Goal: Book appointment/travel/reservation

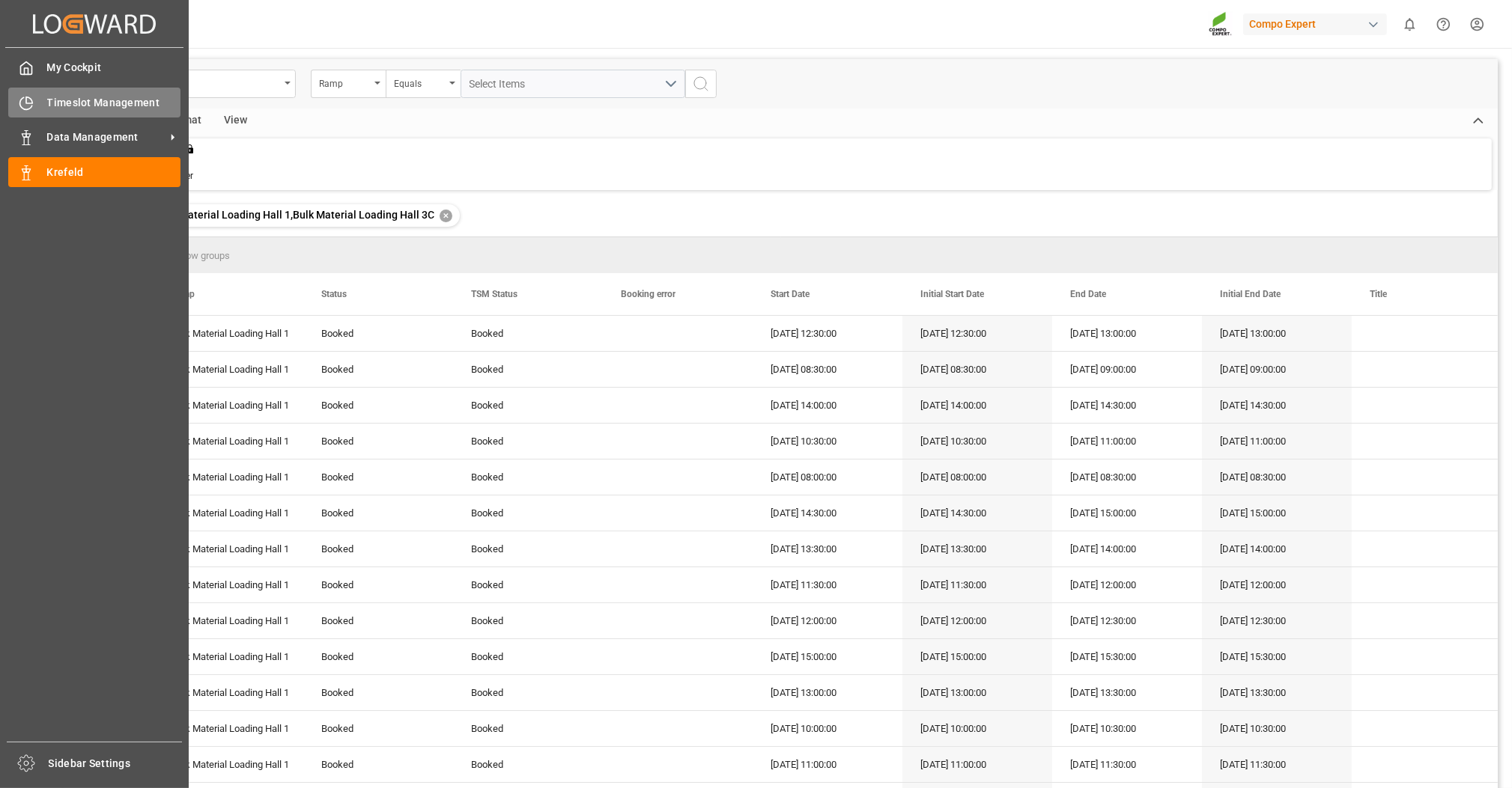
click at [53, 102] on span "Timeslot Management" at bounding box center [114, 103] width 134 height 16
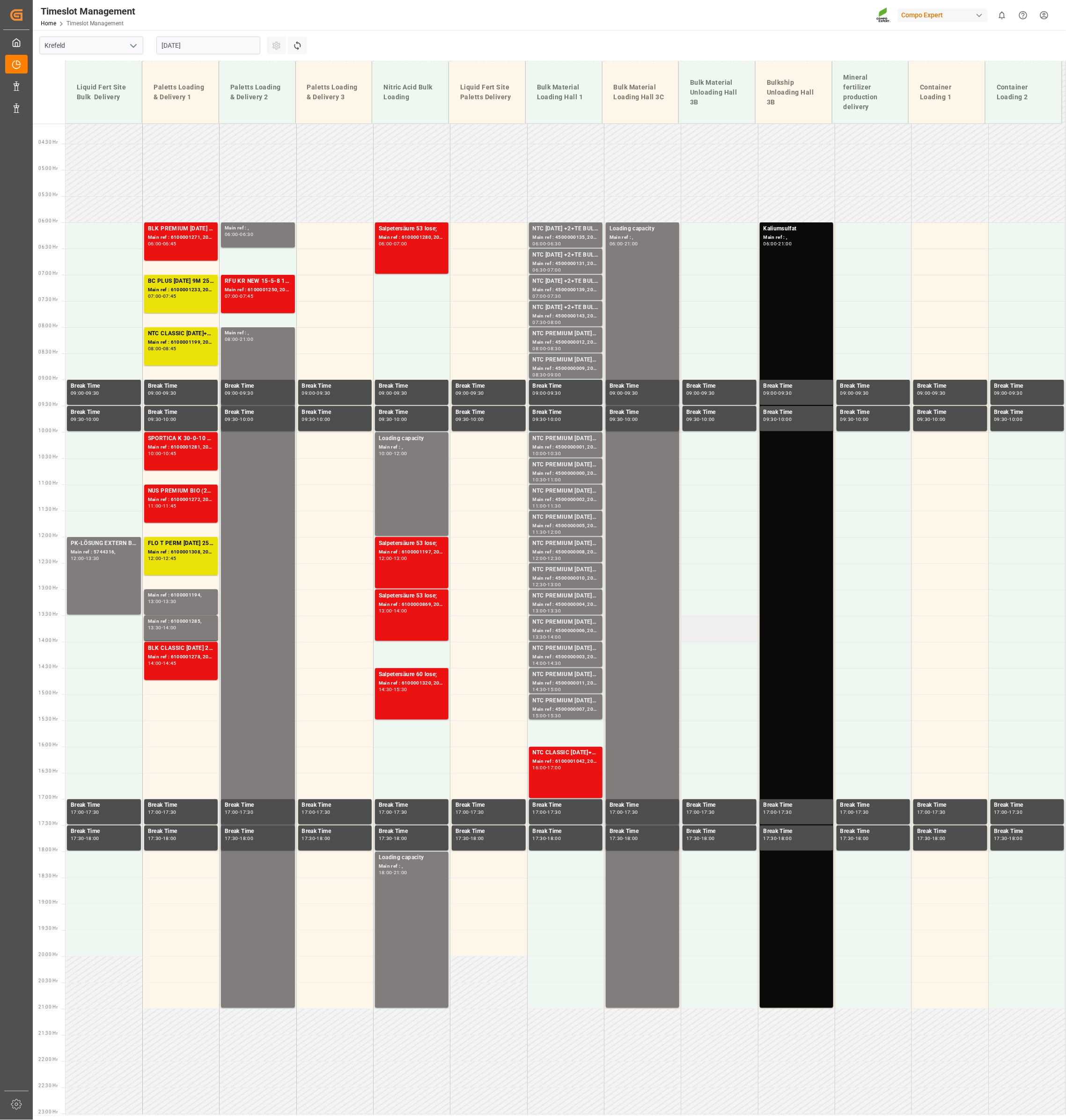
scroll to position [259, 0]
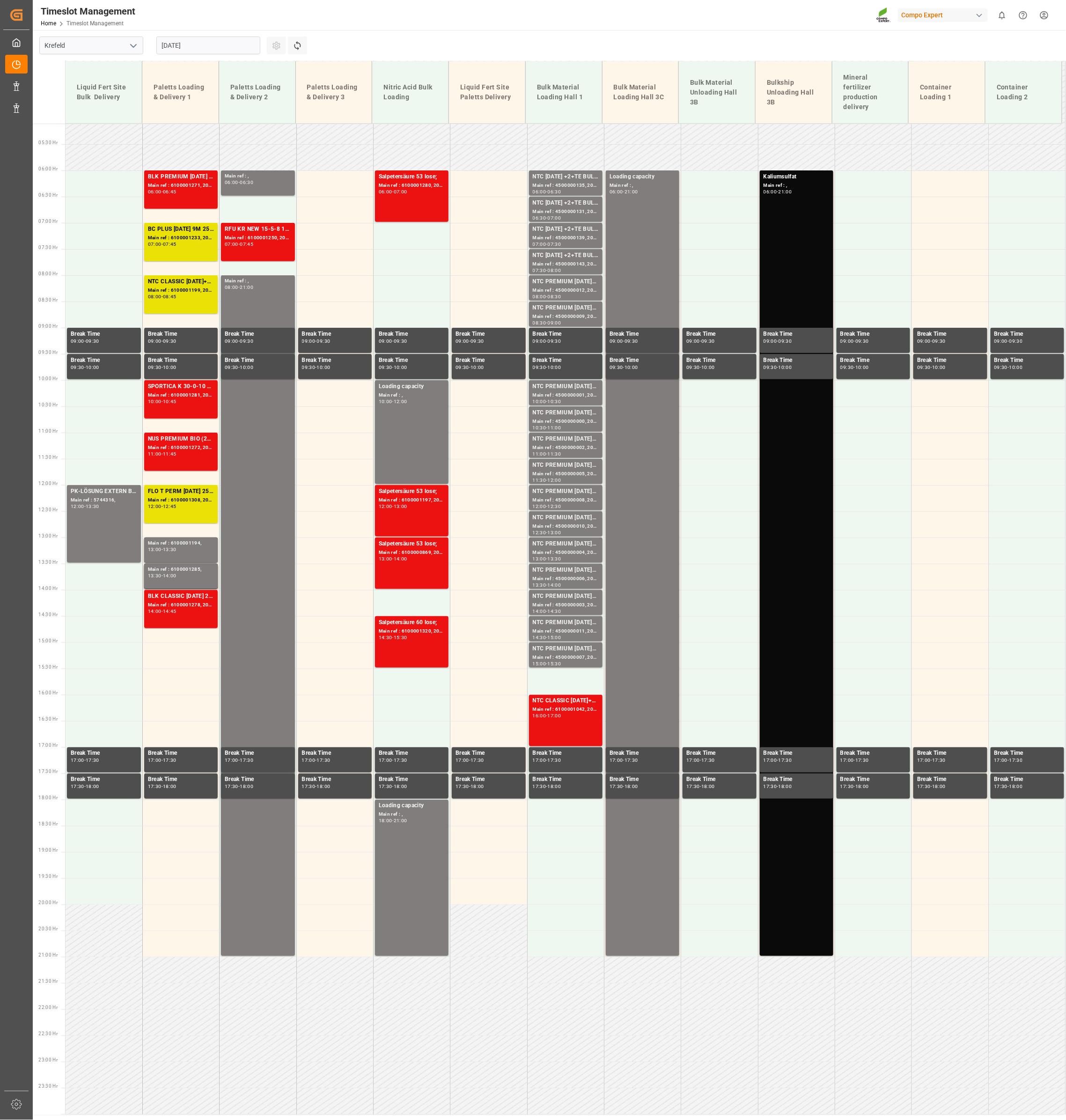
click at [198, 37] on input "[DATE]" at bounding box center [208, 45] width 104 height 18
click at [242, 155] on span "22" at bounding box center [241, 157] width 6 height 6
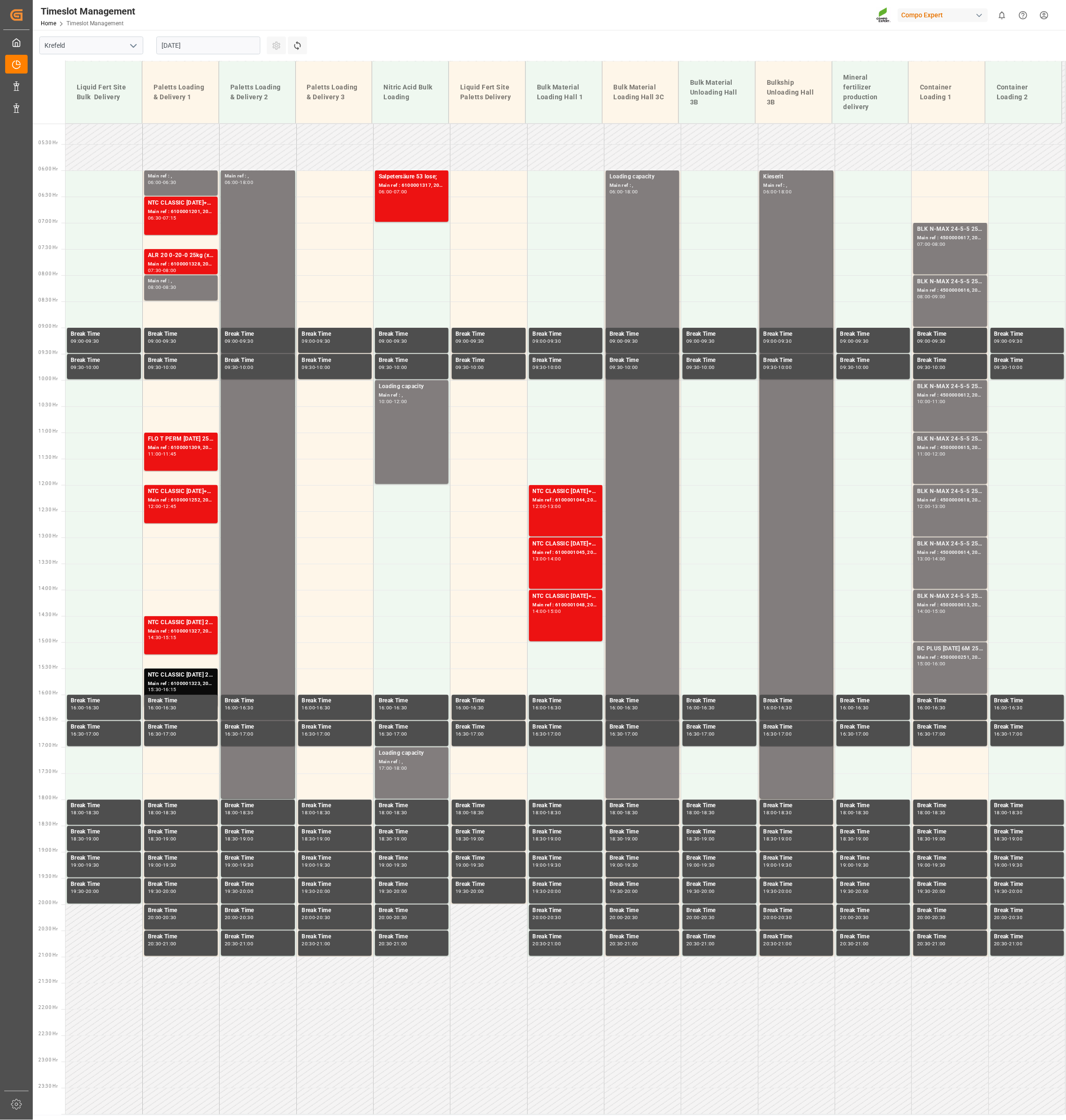
click at [206, 45] on input "[DATE]" at bounding box center [208, 45] width 104 height 18
click at [162, 174] on div "25 26 27 28 29 30 31" at bounding box center [223, 175] width 128 height 18
click at [167, 176] on span "25" at bounding box center [168, 174] width 6 height 6
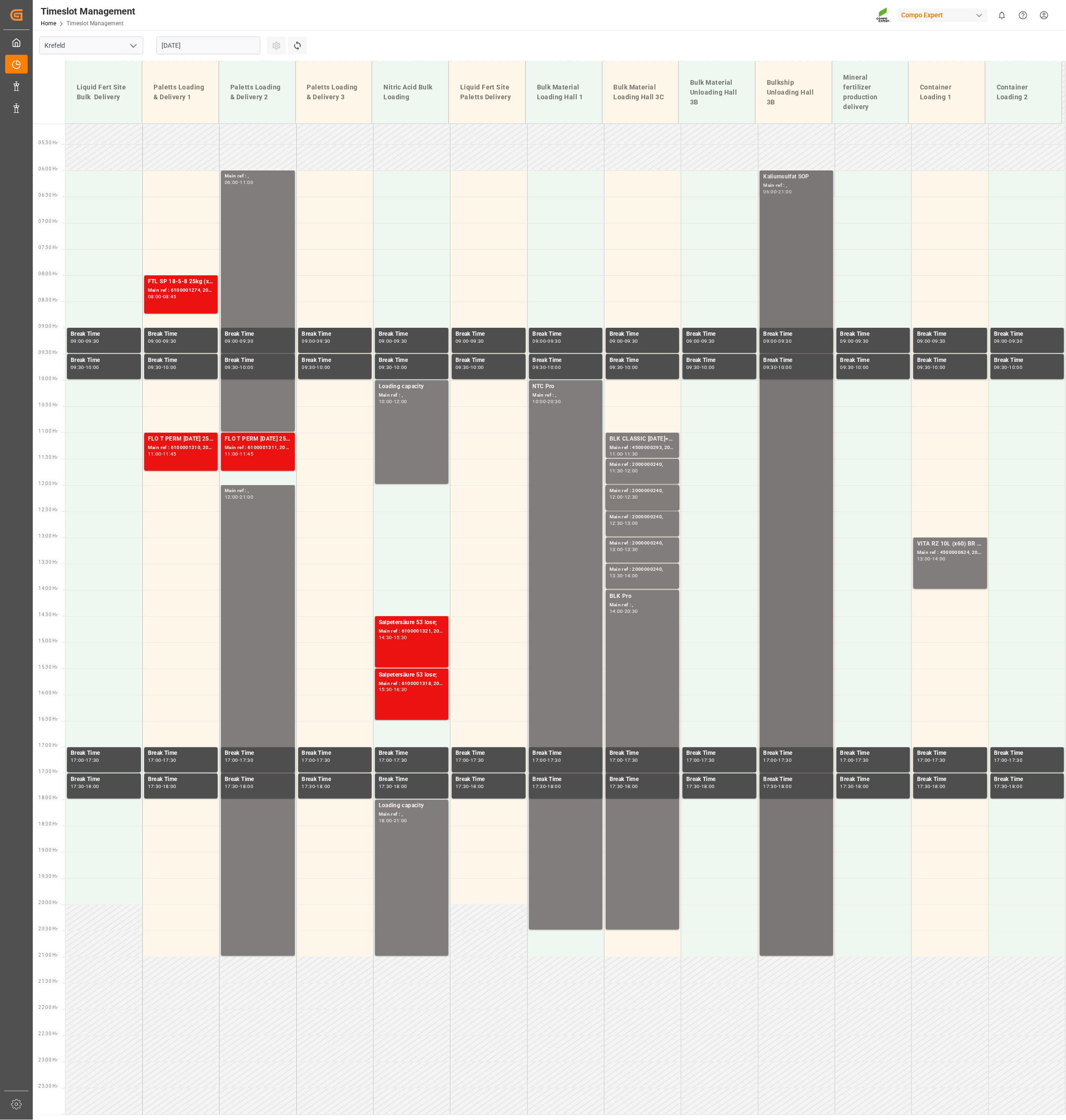
click at [797, 272] on div "Kaliumsulfat SOP Main ref : , 06:00 - 21:00" at bounding box center [796, 563] width 66 height 782
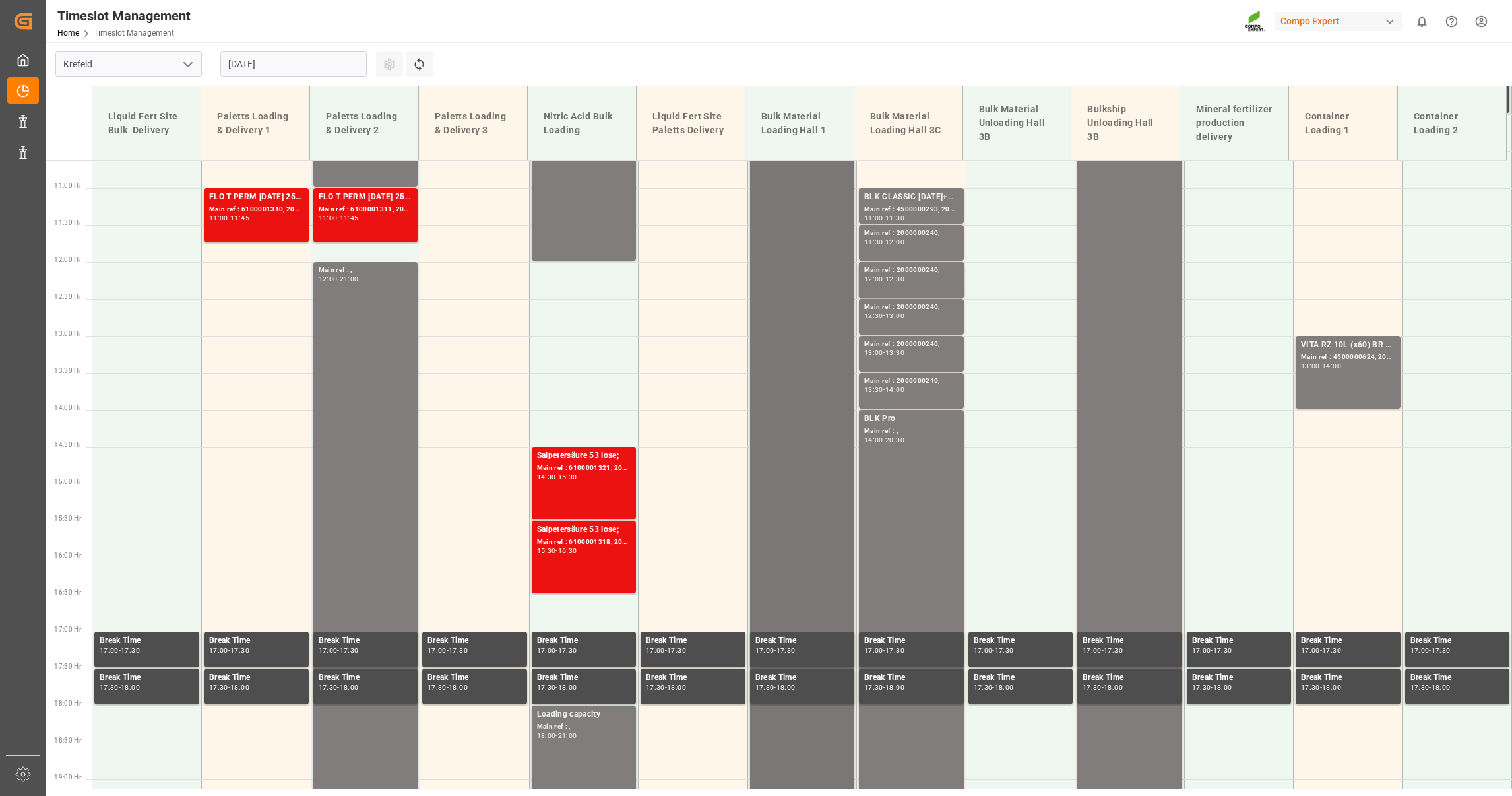
scroll to position [555, 0]
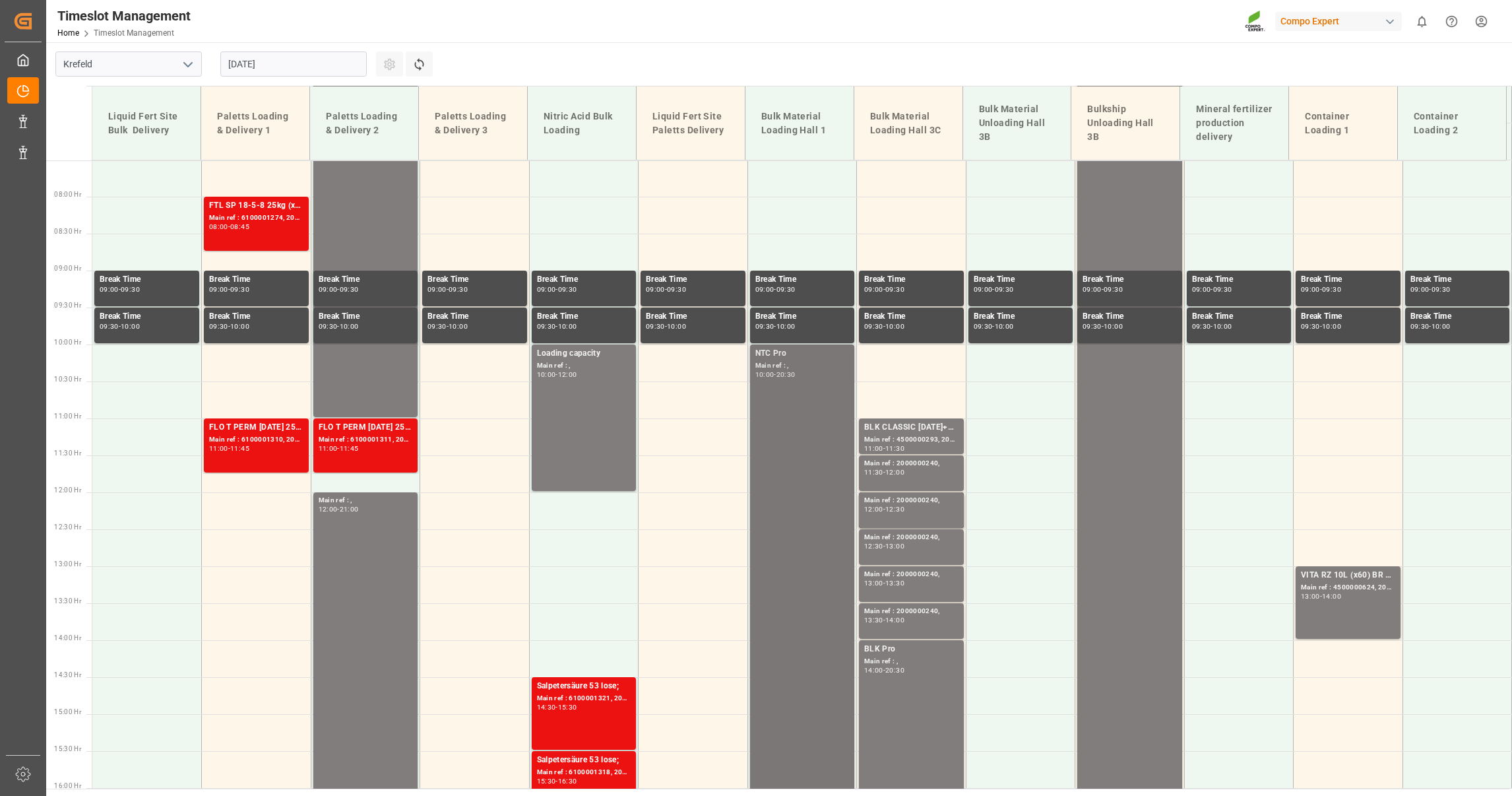
click at [802, 429] on div "NTC Pro Main ref : , 10:00 - 20:30" at bounding box center [802, 732] width 94 height 770
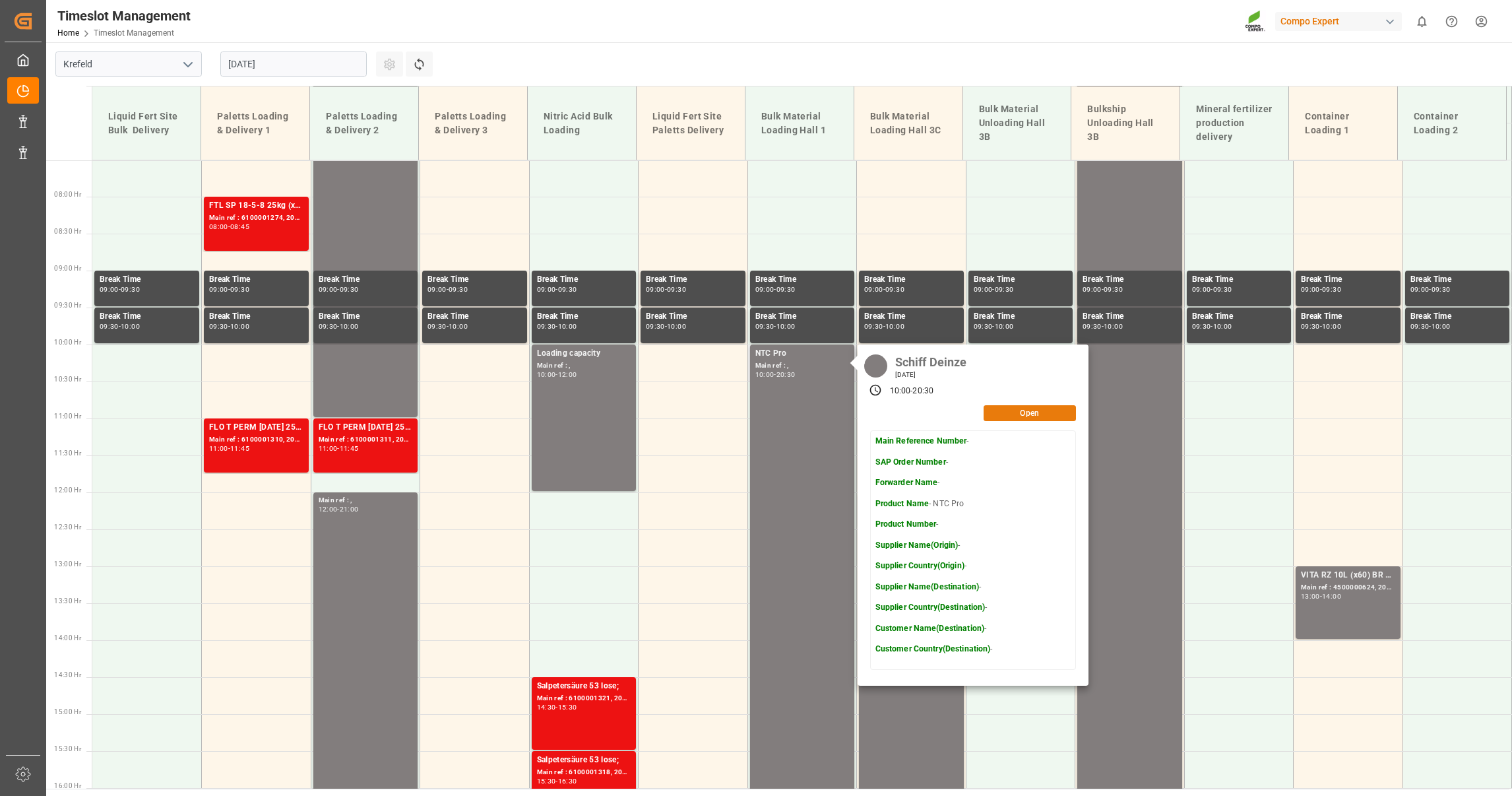
click at [1019, 418] on button "Open" at bounding box center [1029, 413] width 92 height 16
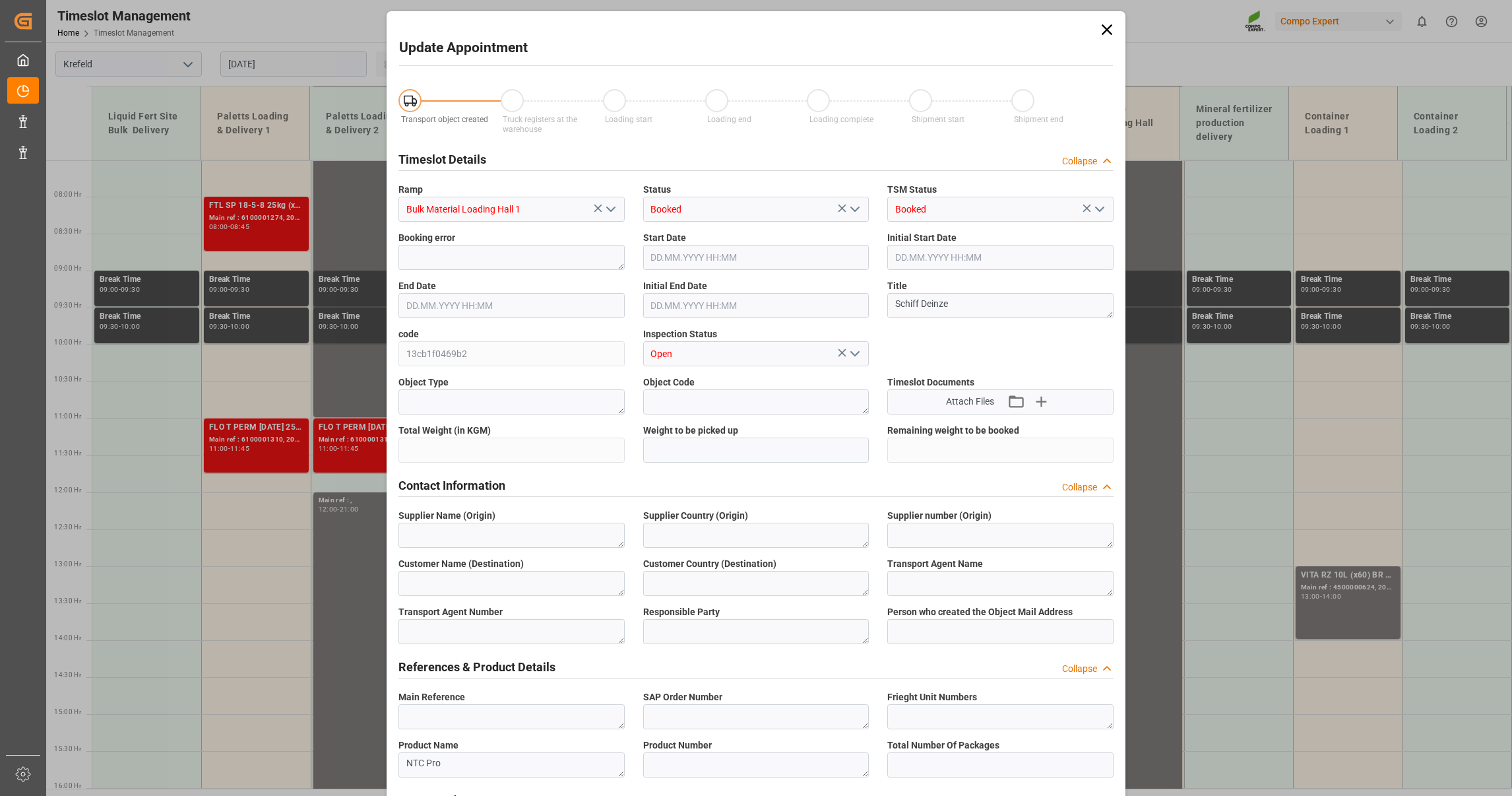
type input "800000"
type input "[DATE] 10:00"
type input "[DATE] 20:30"
type input "[DATE] 10:30"
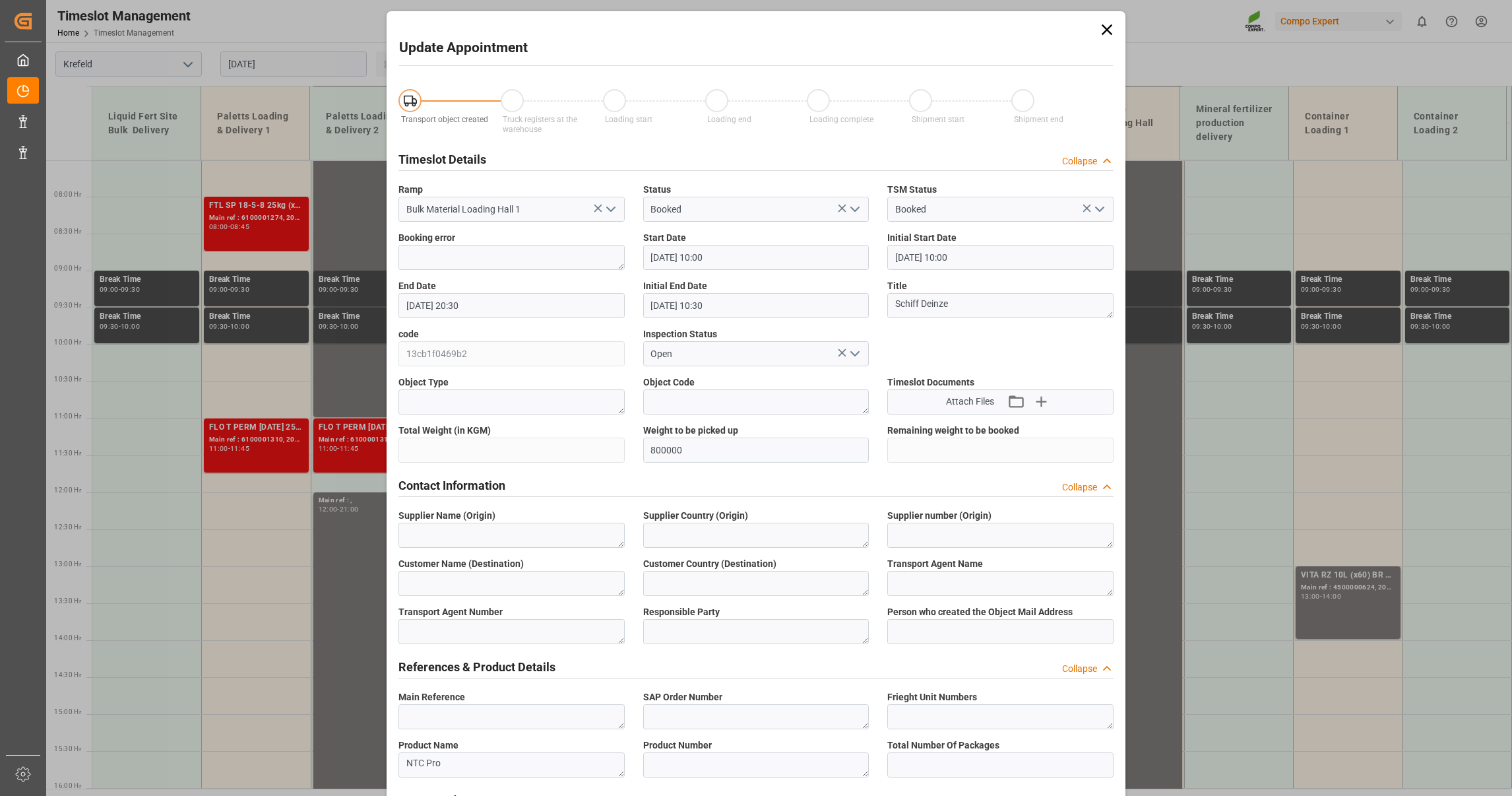
type input "[DATE] 12:29"
click at [1107, 31] on icon at bounding box center [1107, 29] width 11 height 11
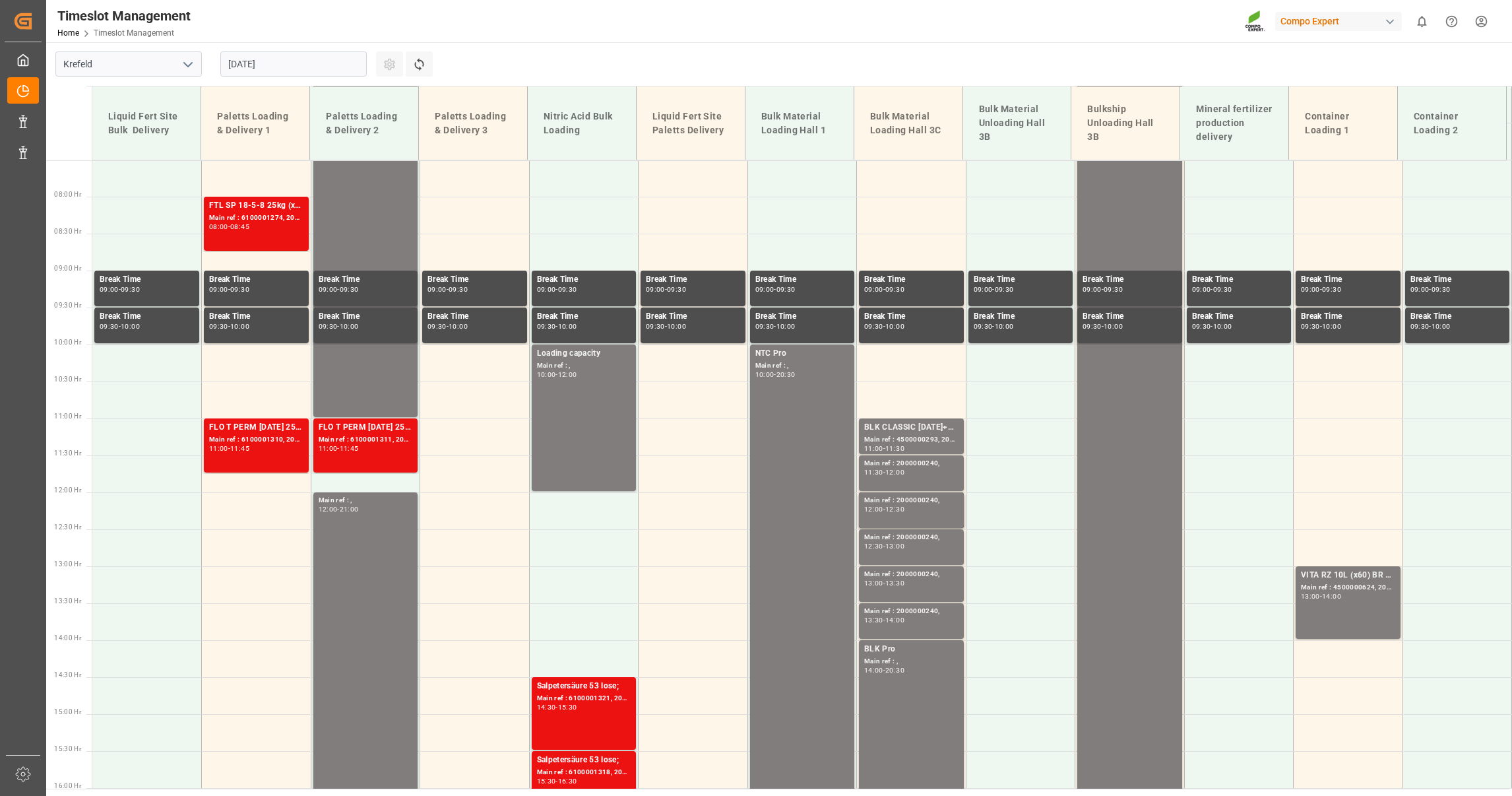
click at [292, 63] on input "[DATE]" at bounding box center [293, 64] width 146 height 25
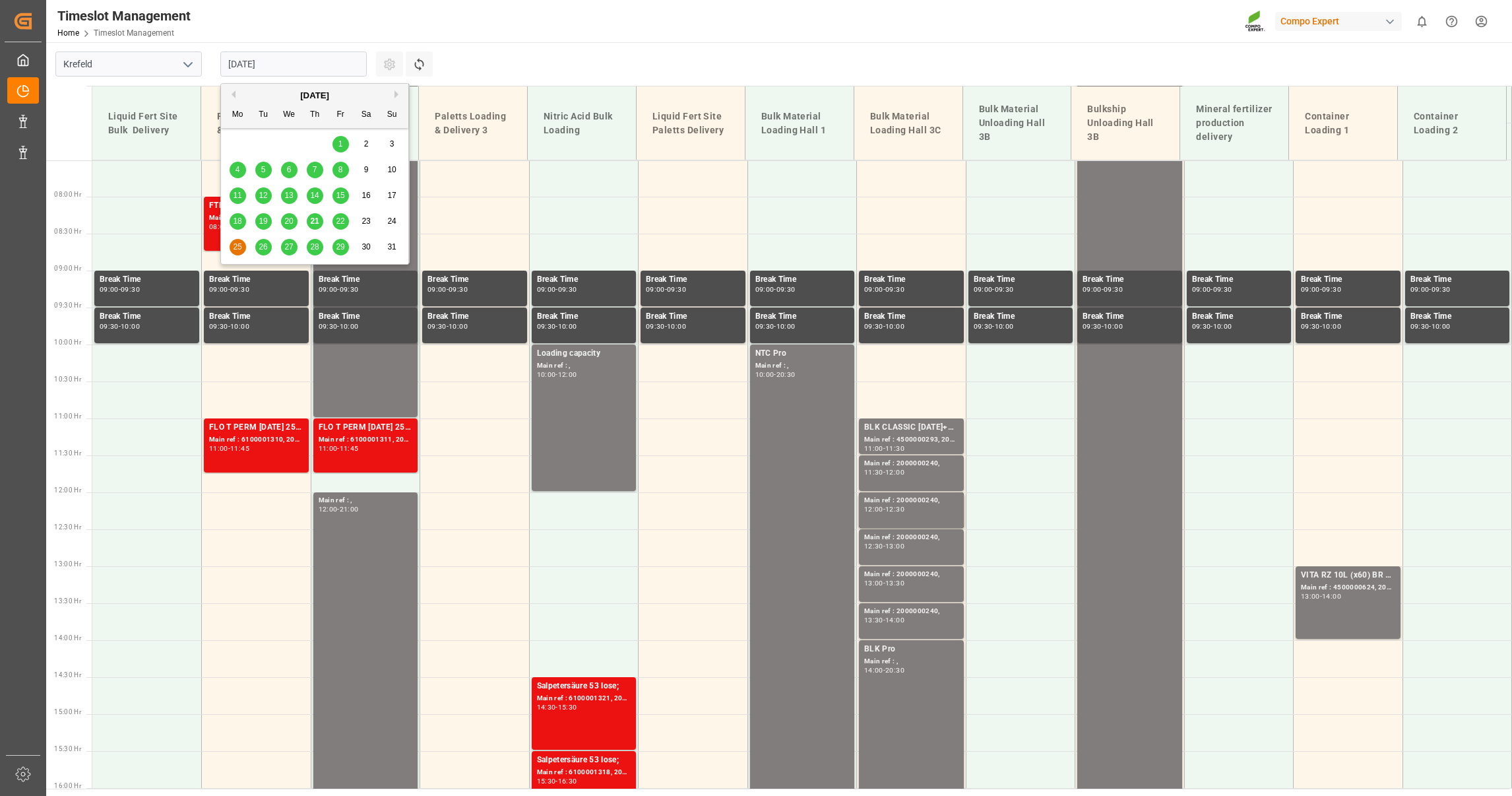
click at [262, 248] on span "26" at bounding box center [263, 246] width 8 height 9
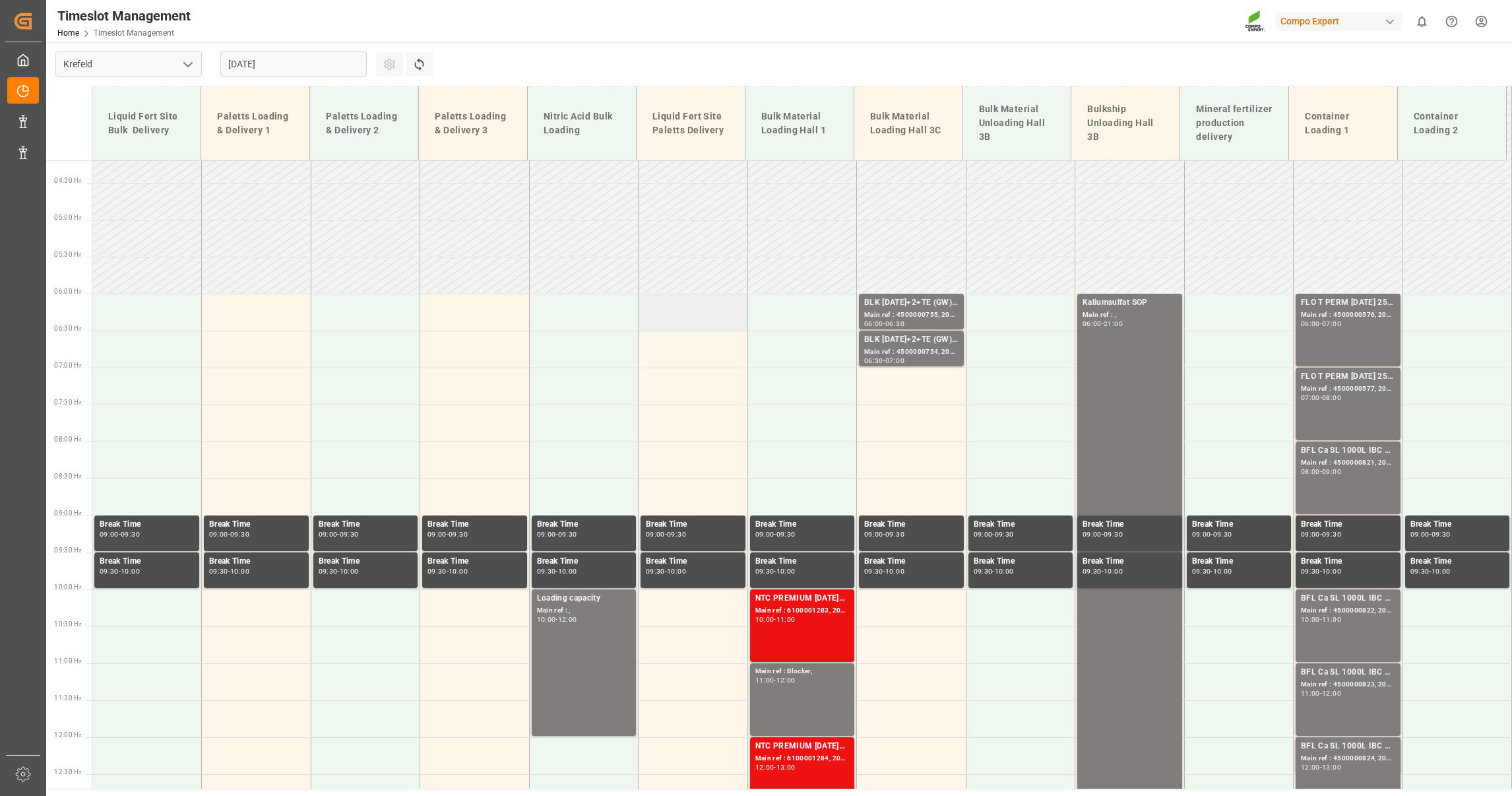
scroll to position [297, 0]
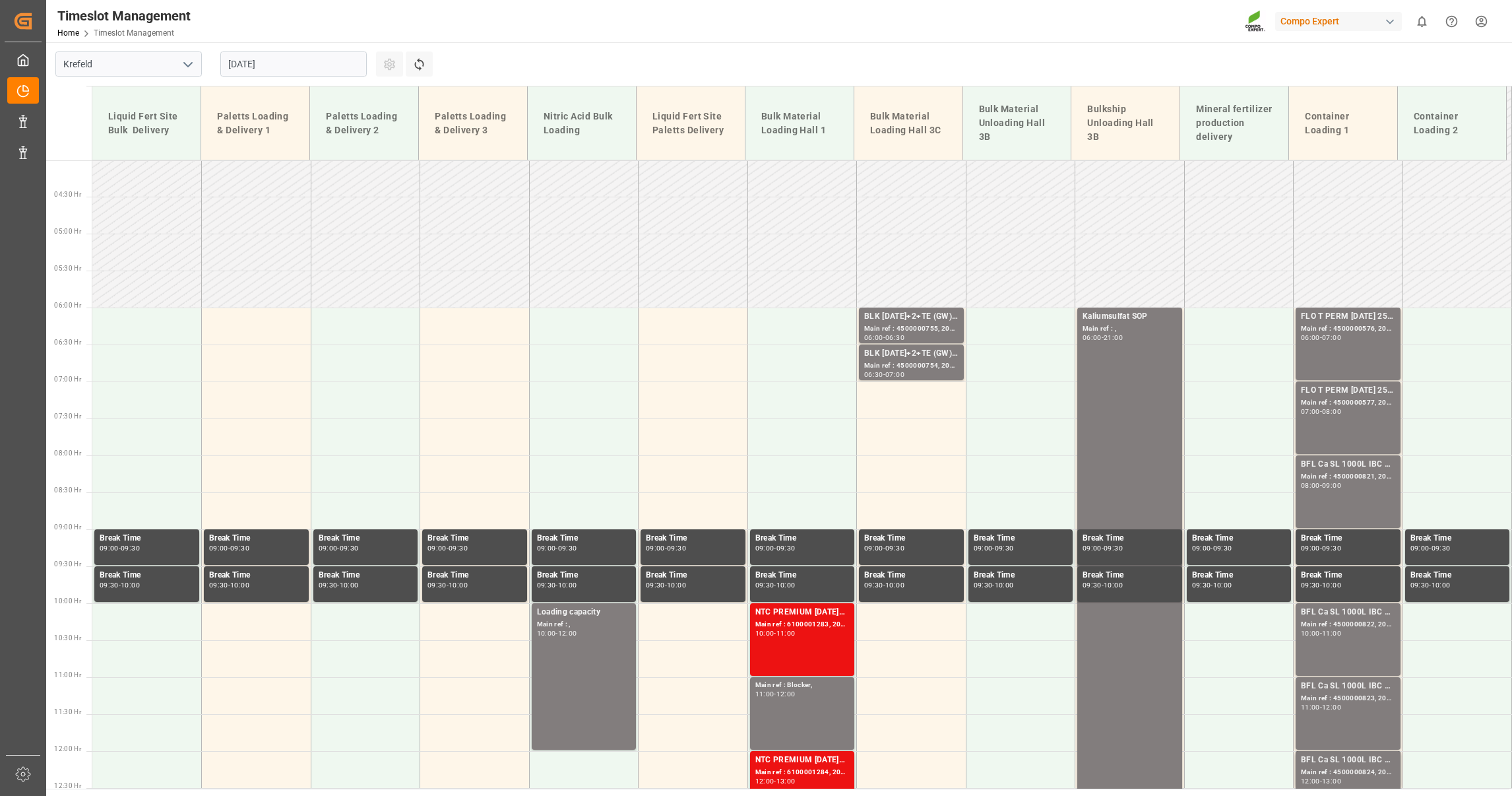
click at [290, 61] on input "[DATE]" at bounding box center [293, 64] width 146 height 25
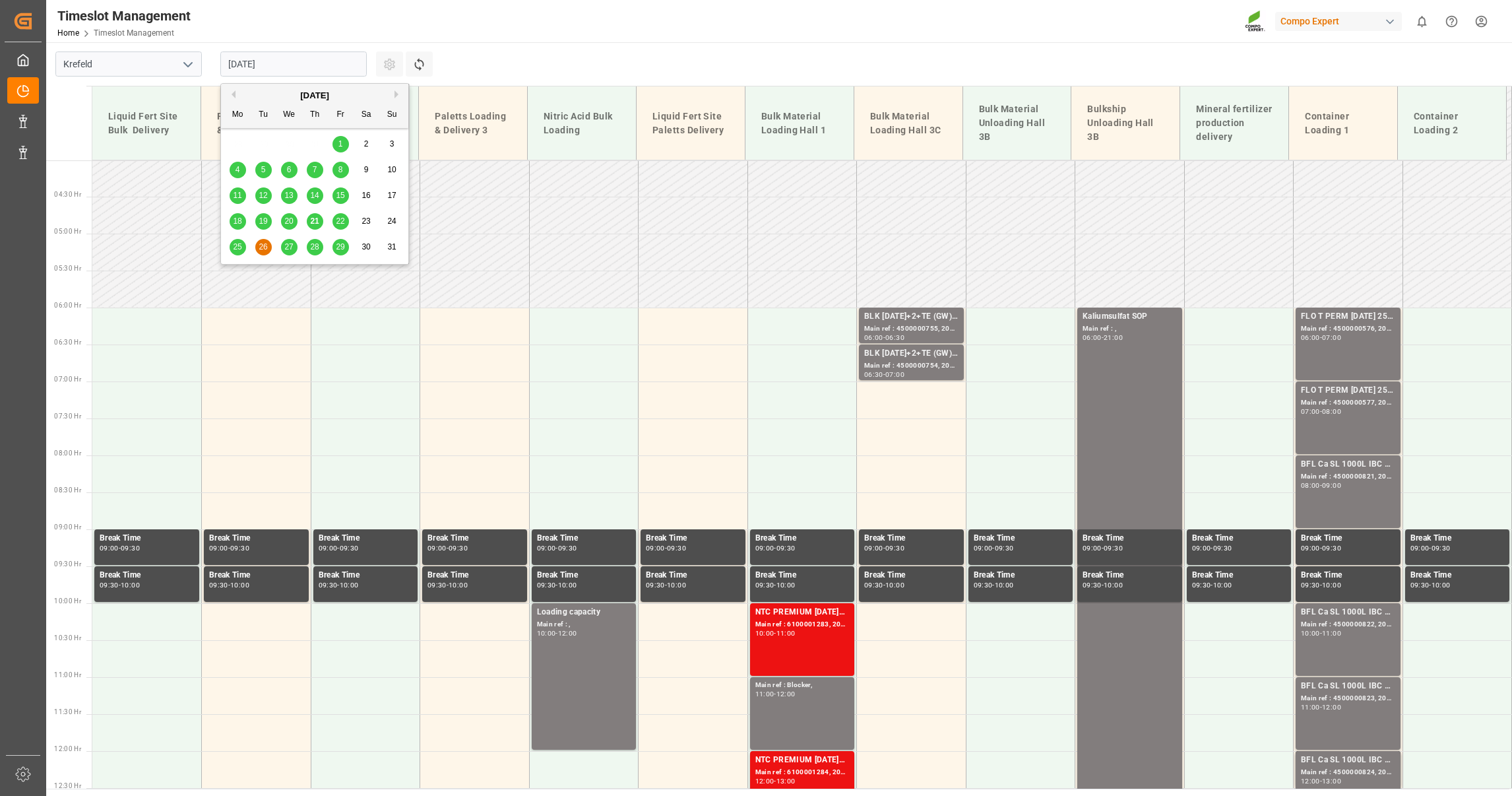
click at [286, 248] on span "27" at bounding box center [288, 246] width 8 height 9
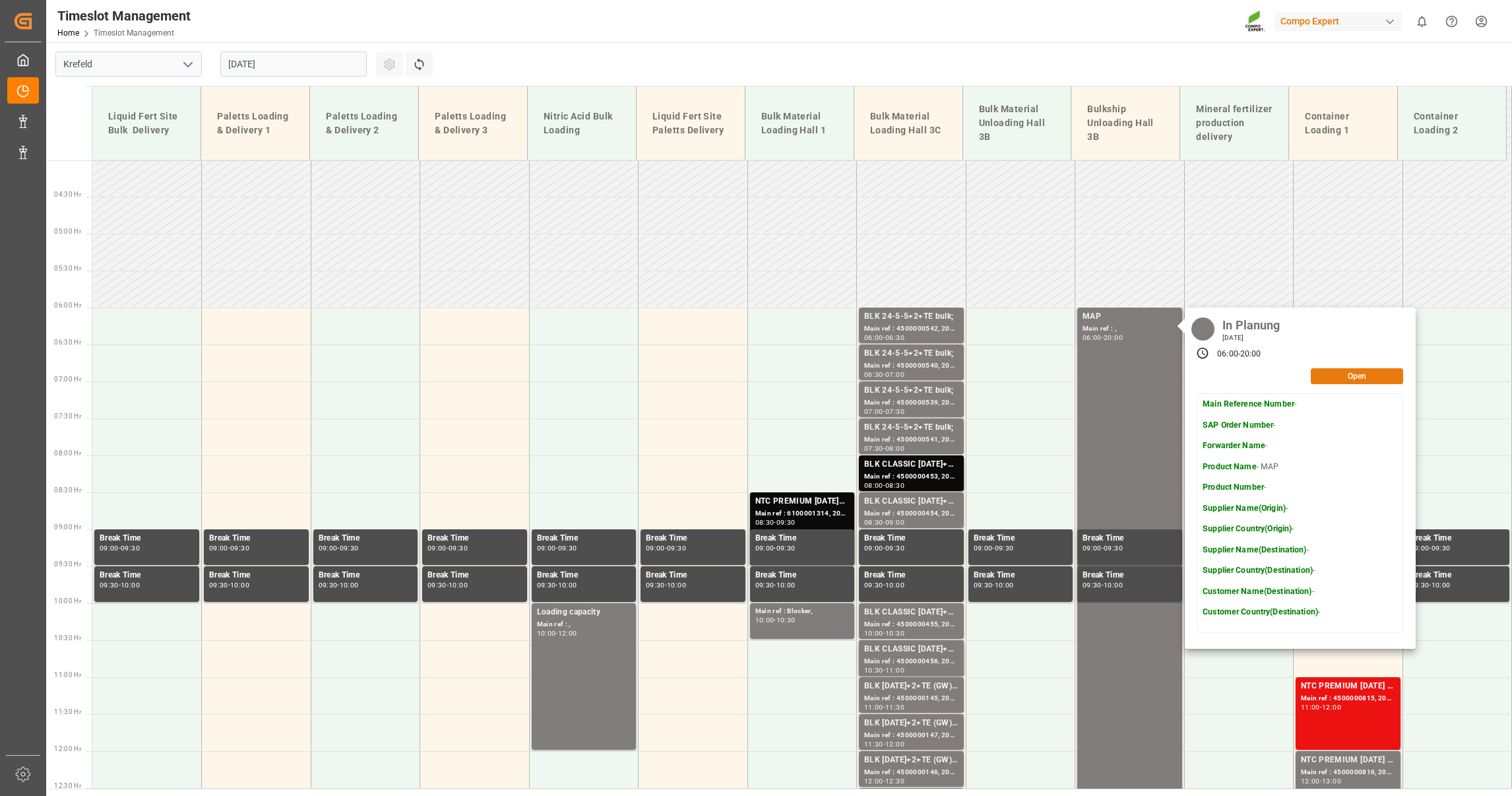
click at [1331, 382] on button "Open" at bounding box center [1357, 376] width 92 height 16
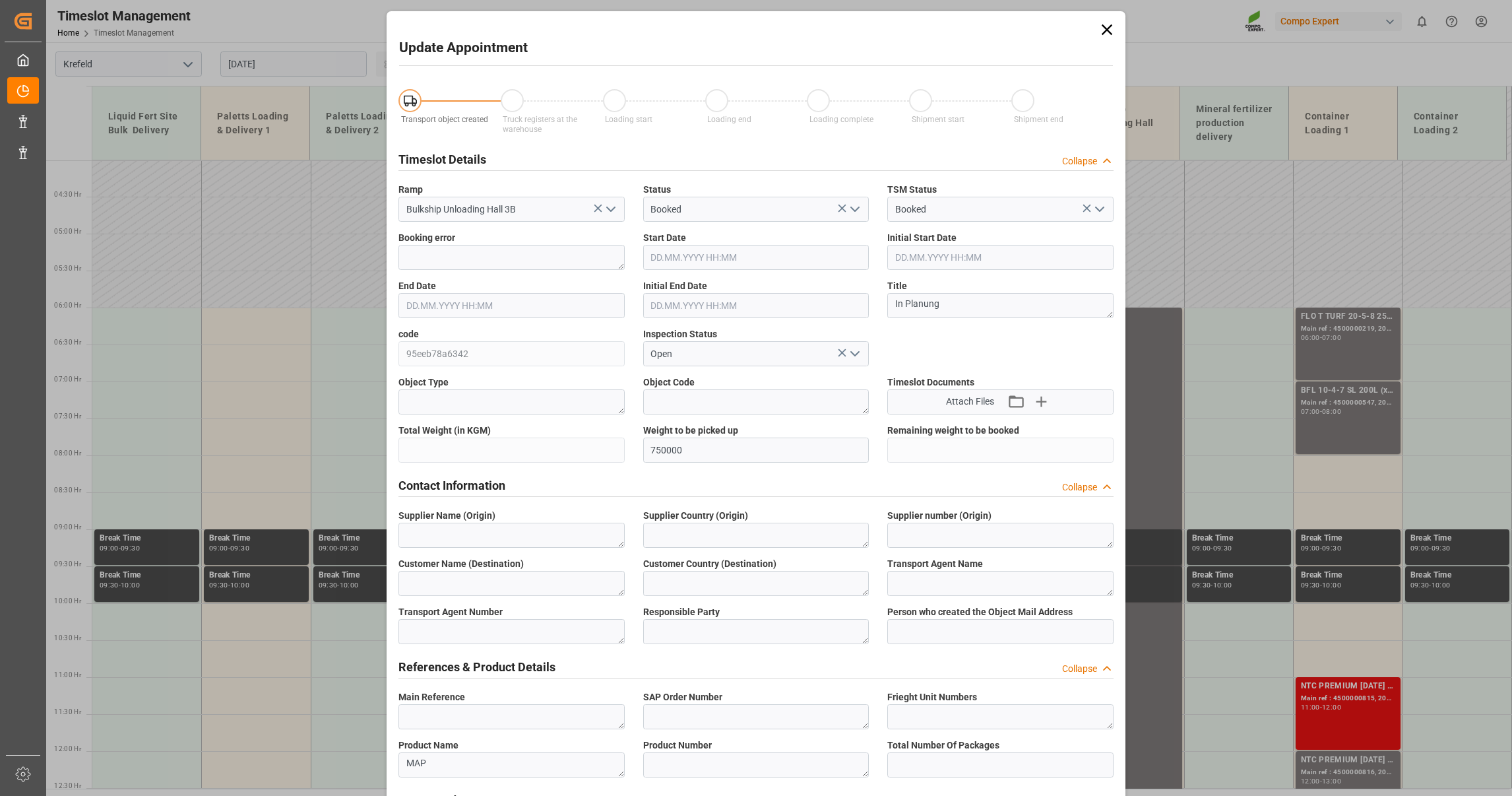
type input "[DATE] 06:00"
type input "[DATE] 20:00"
type input "[DATE] 10:49"
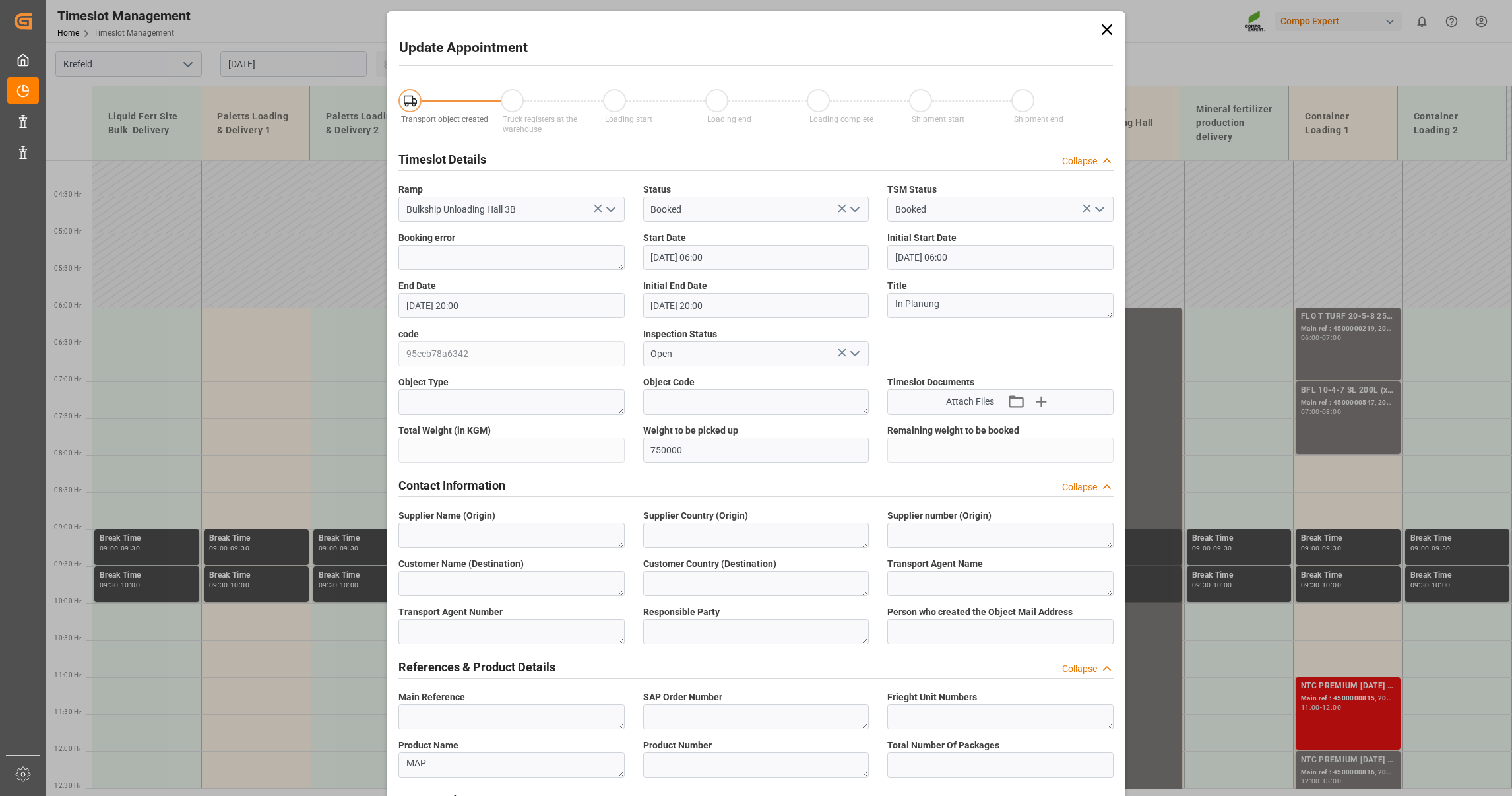
click at [1107, 29] on icon at bounding box center [1107, 29] width 19 height 19
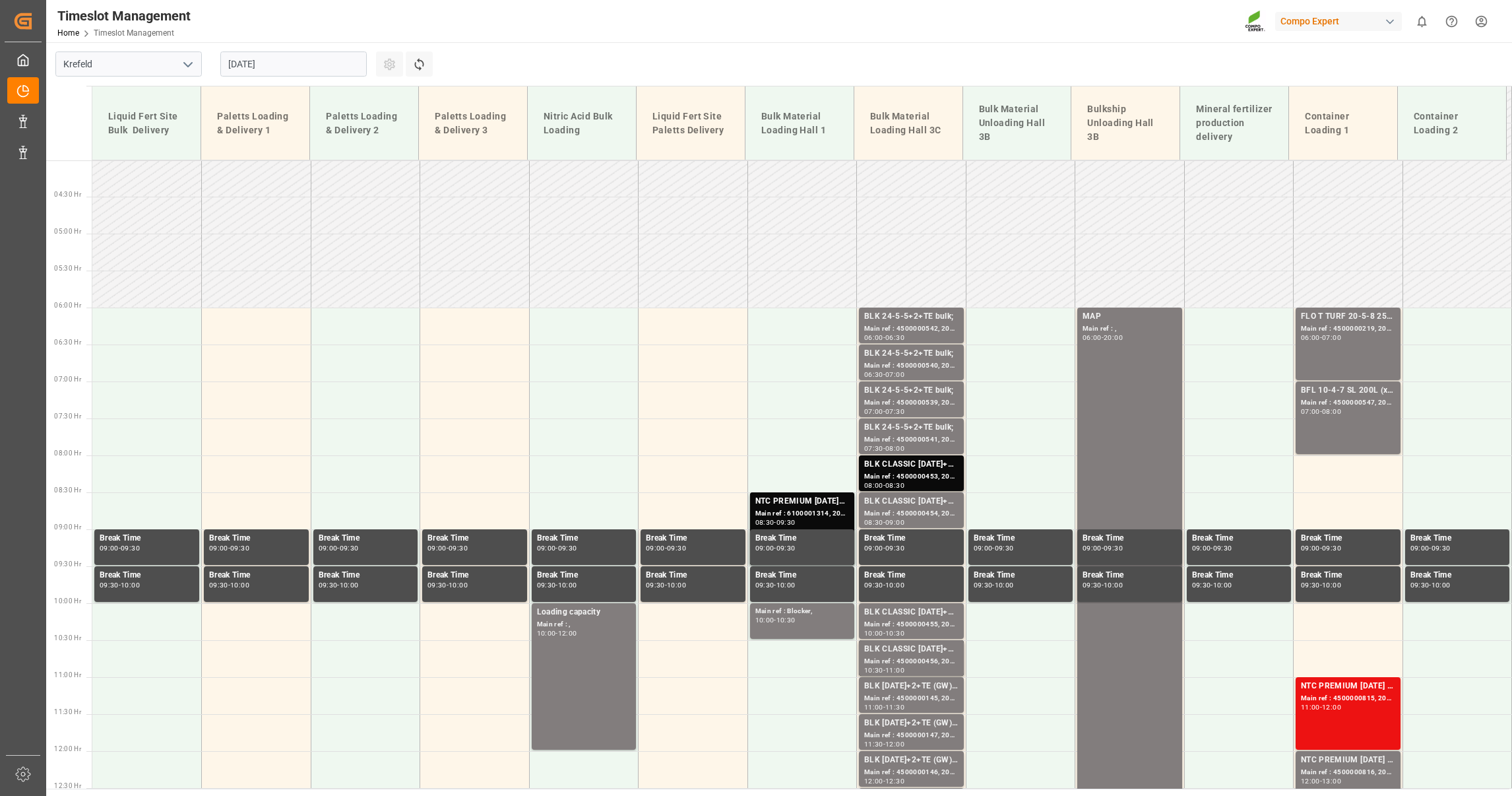
click at [276, 55] on input "[DATE]" at bounding box center [293, 64] width 146 height 25
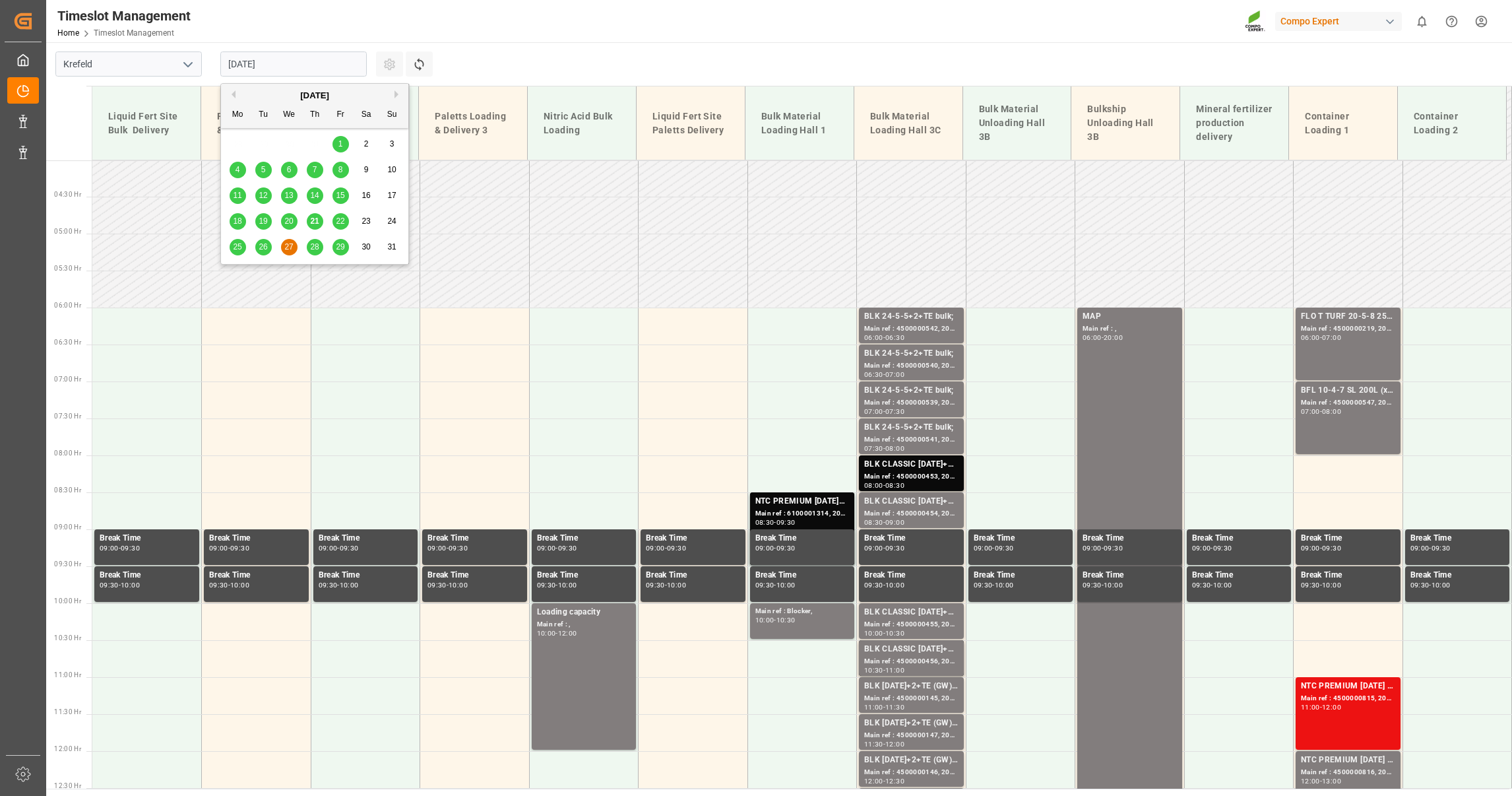
click at [315, 245] on span "28" at bounding box center [314, 246] width 8 height 9
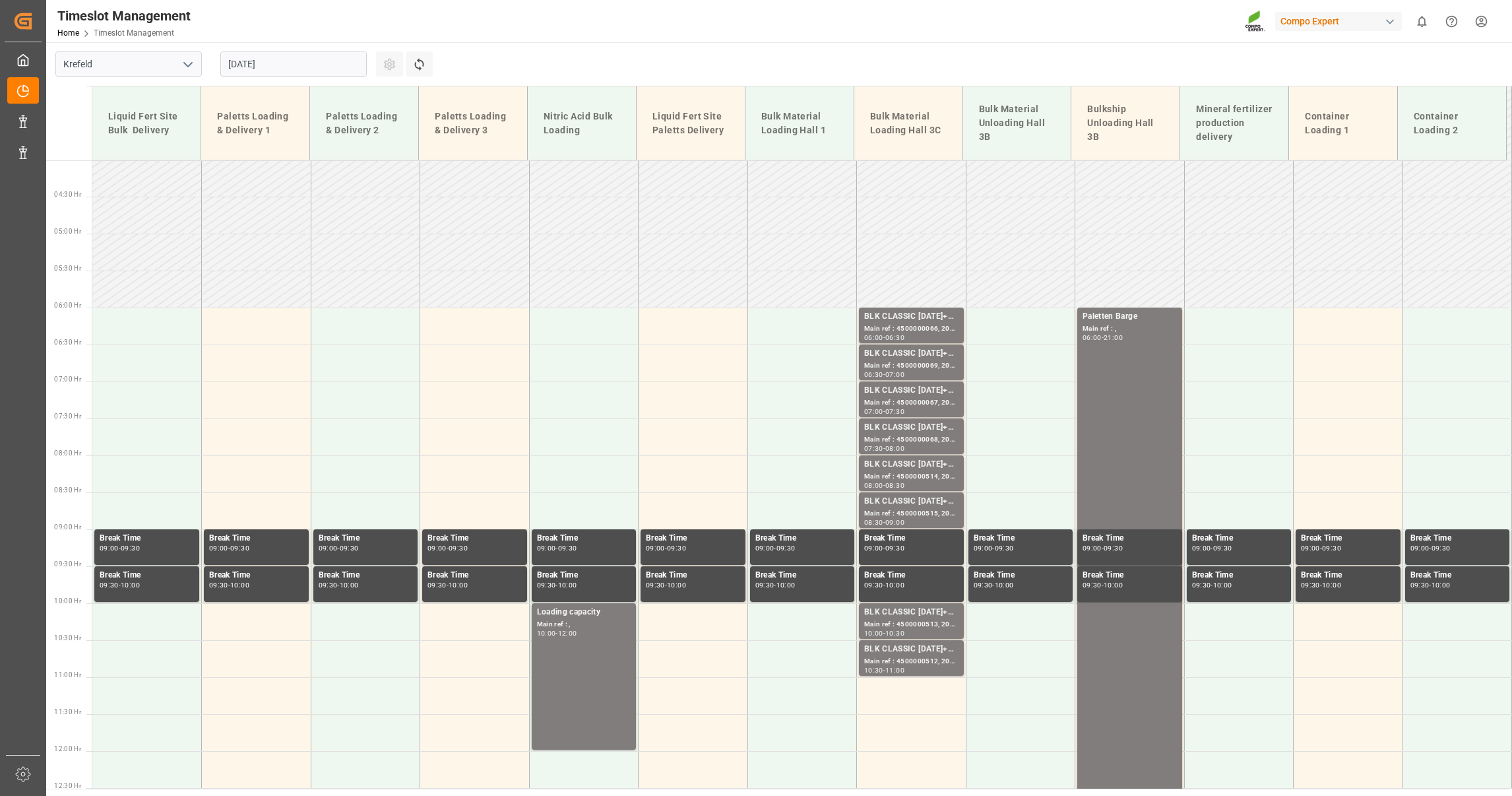
click at [251, 63] on input "[DATE]" at bounding box center [293, 64] width 146 height 25
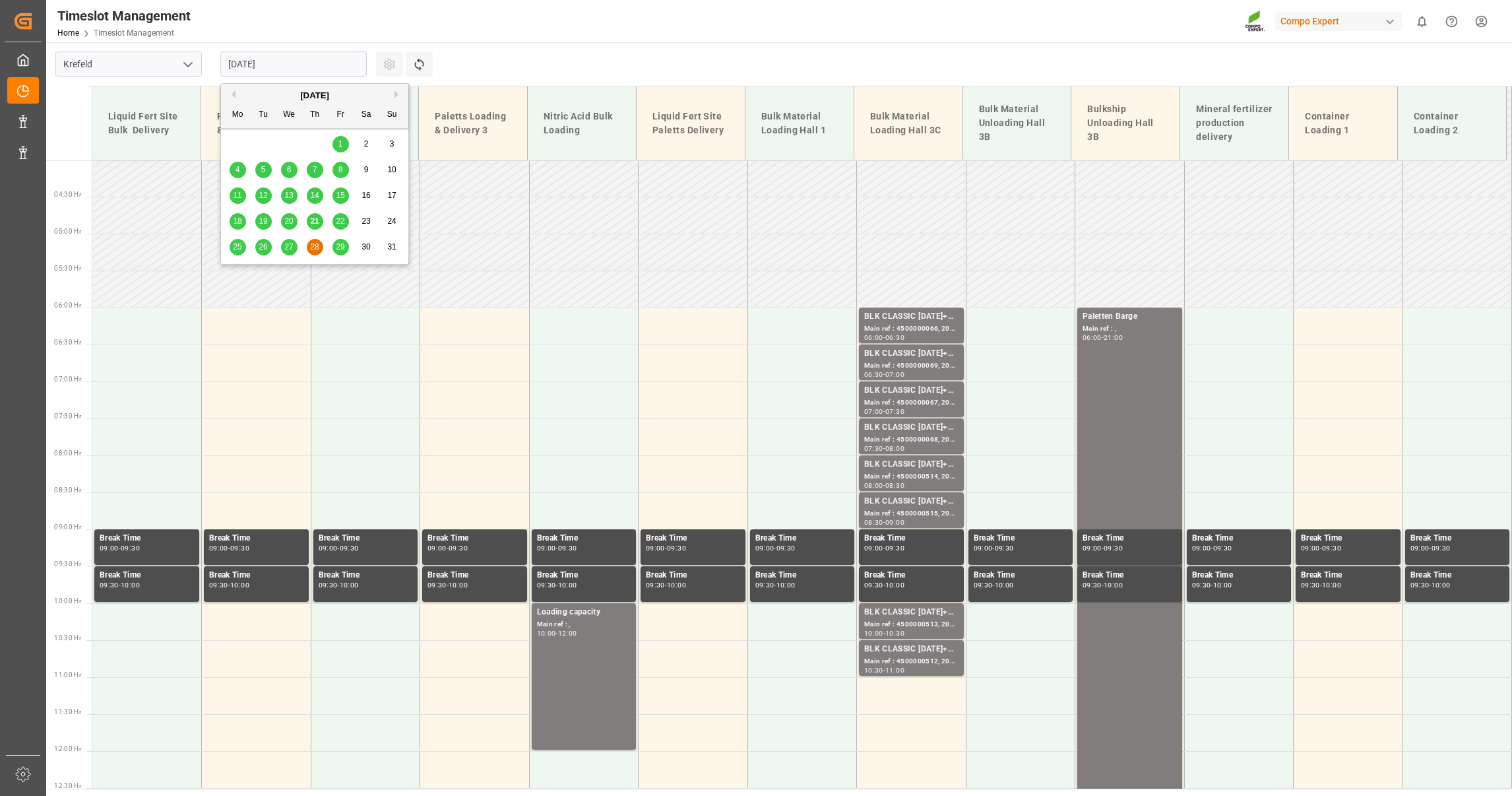
click at [336, 244] on span "29" at bounding box center [340, 246] width 8 height 9
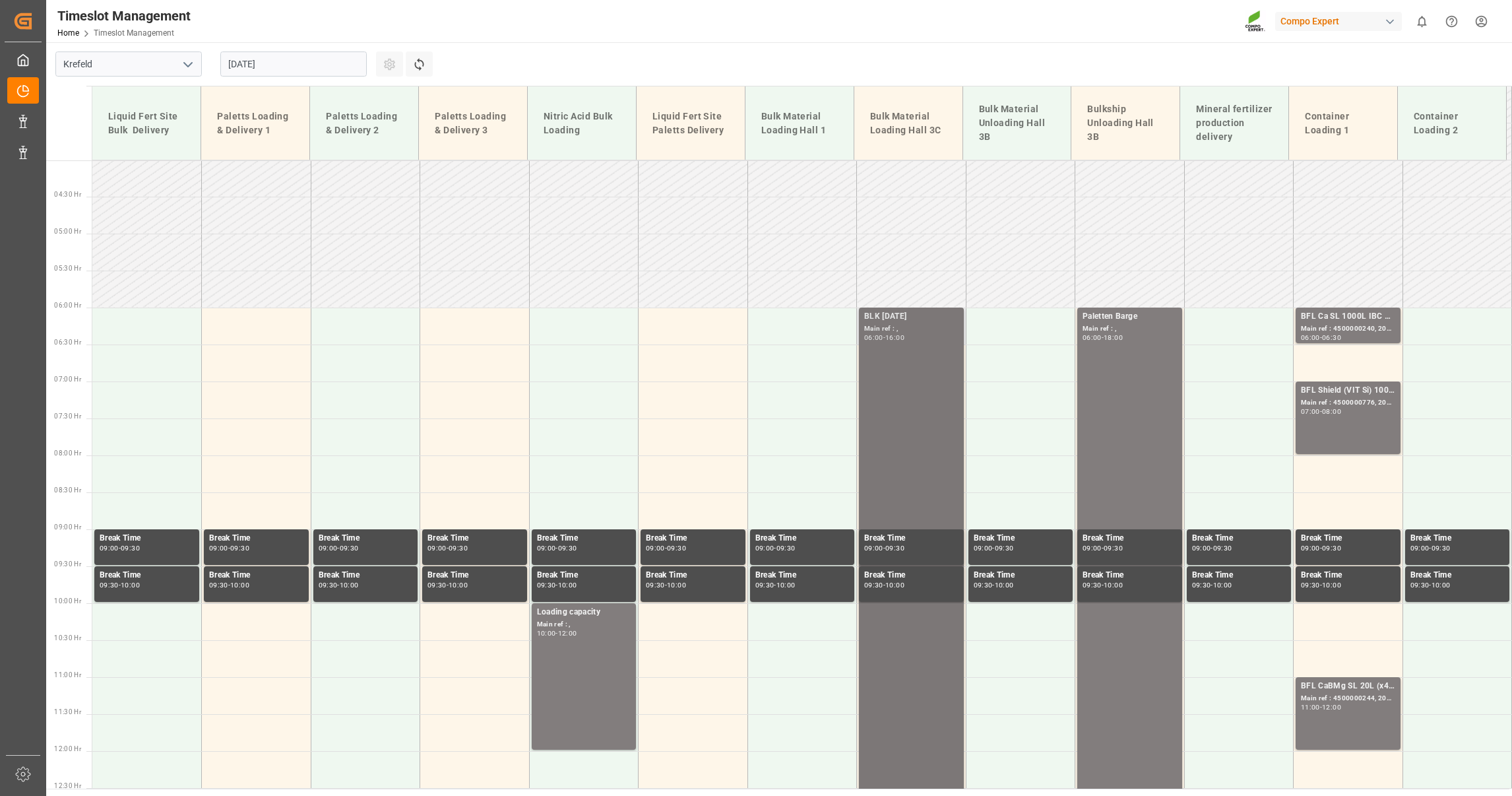
click at [912, 422] on div "BLK [DATE] Main ref : , 06:00 - 16:00" at bounding box center [911, 677] width 94 height 732
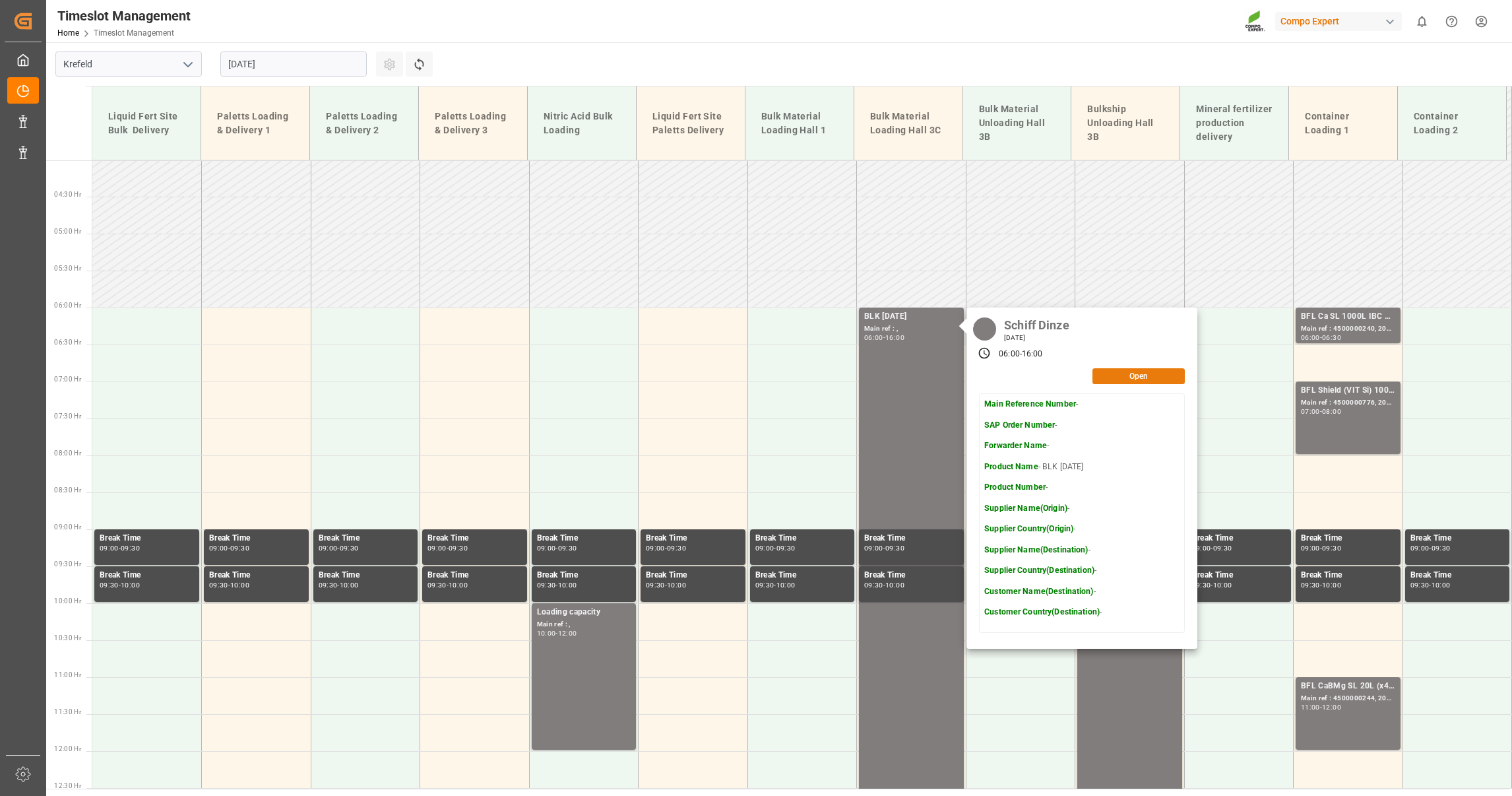
click at [1134, 379] on button "Open" at bounding box center [1138, 376] width 92 height 16
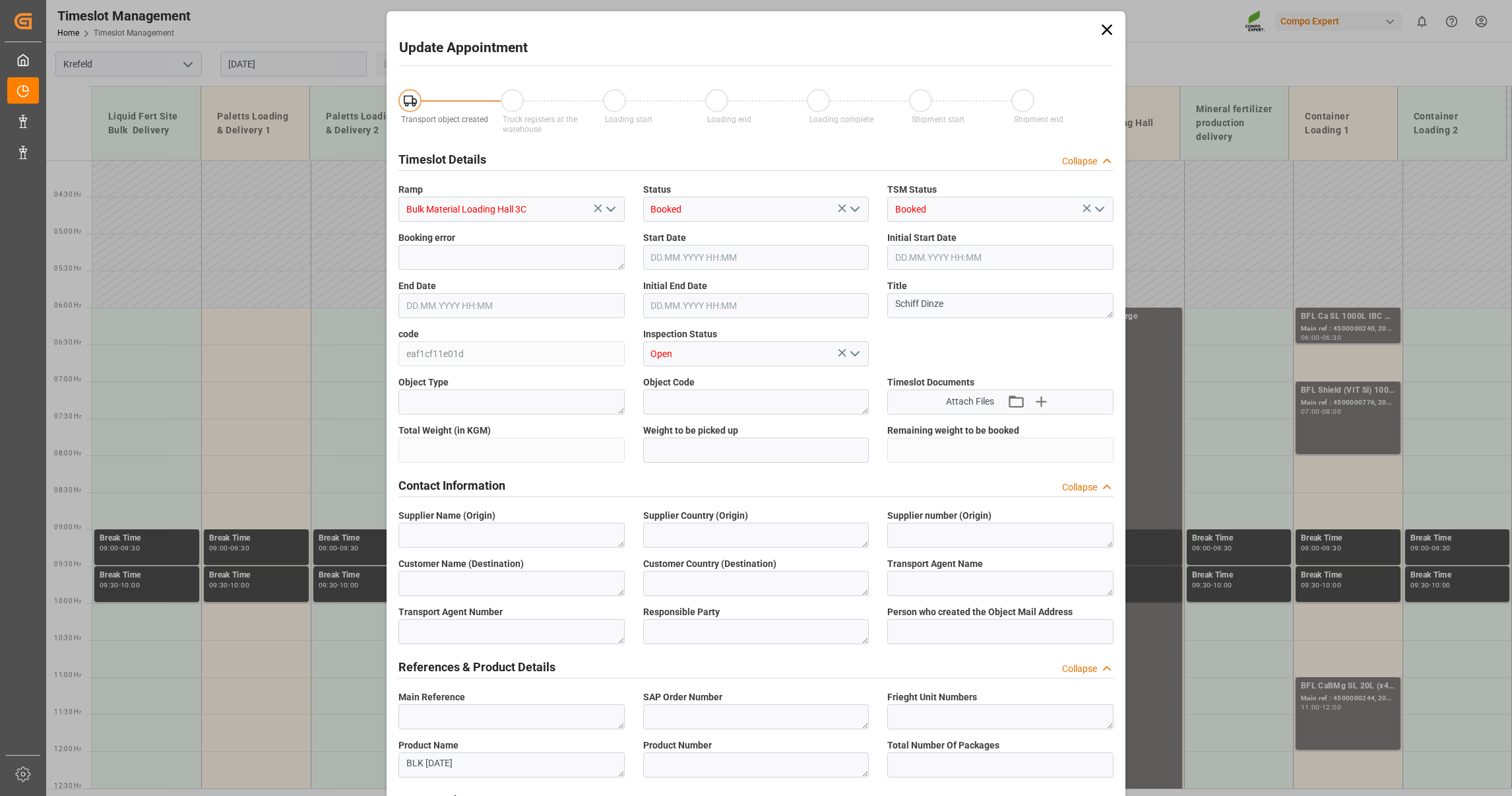
type input "1400000"
type input "[DATE] 06:00"
type input "[DATE] 16:00"
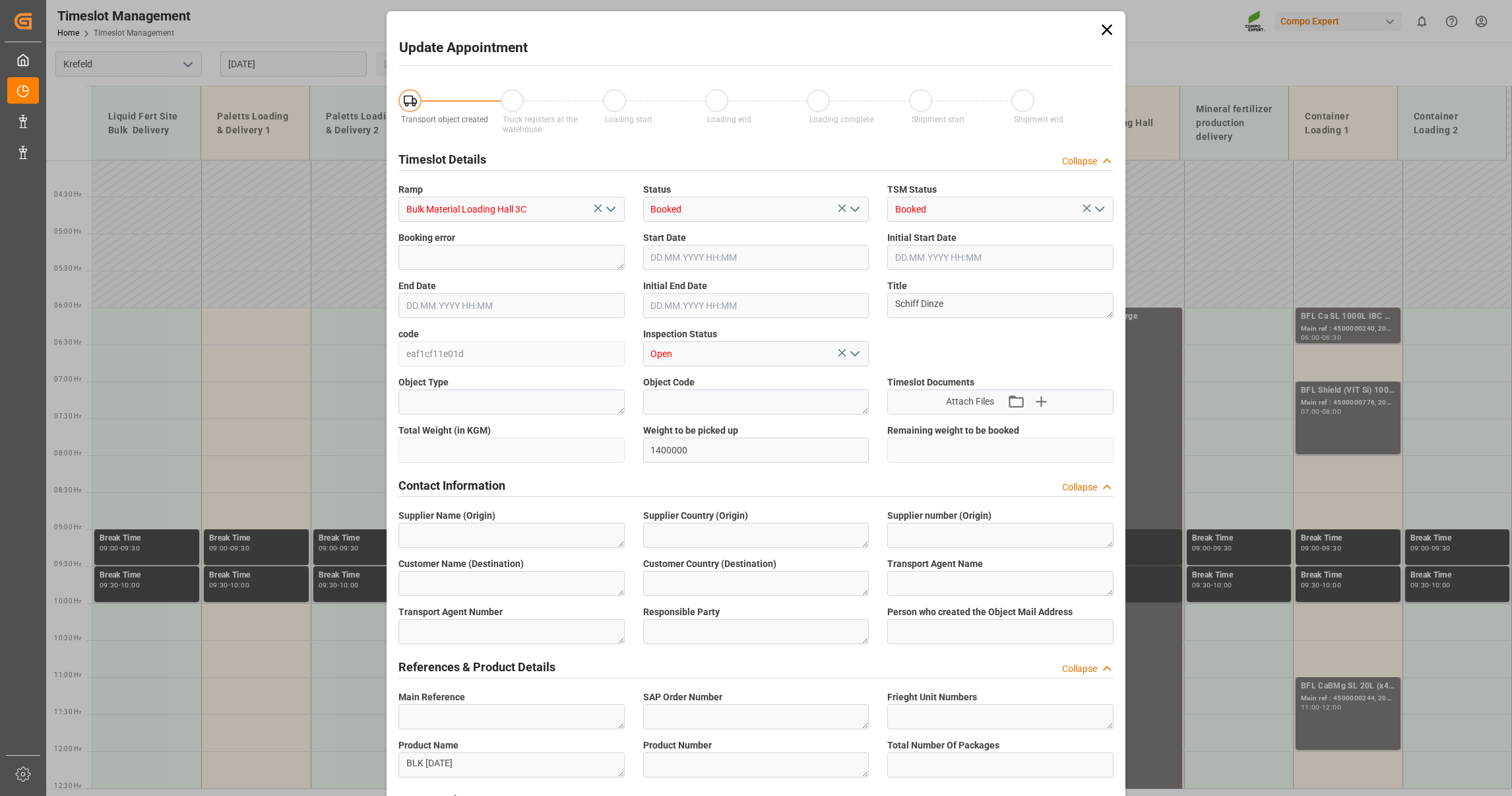
type input "[DATE] 13:00"
click at [1099, 29] on icon at bounding box center [1107, 29] width 19 height 19
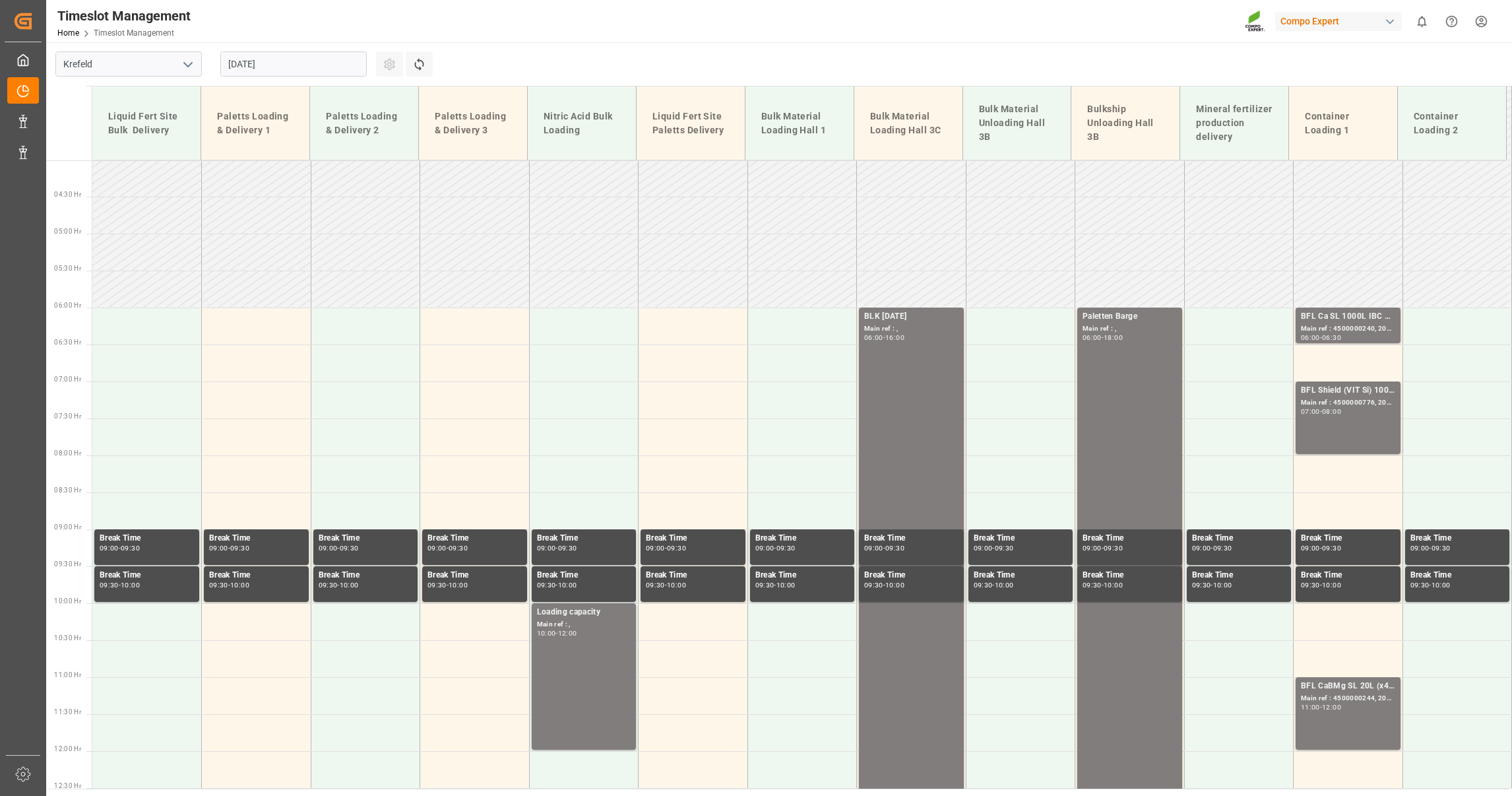
click at [291, 67] on input "[DATE]" at bounding box center [293, 64] width 146 height 25
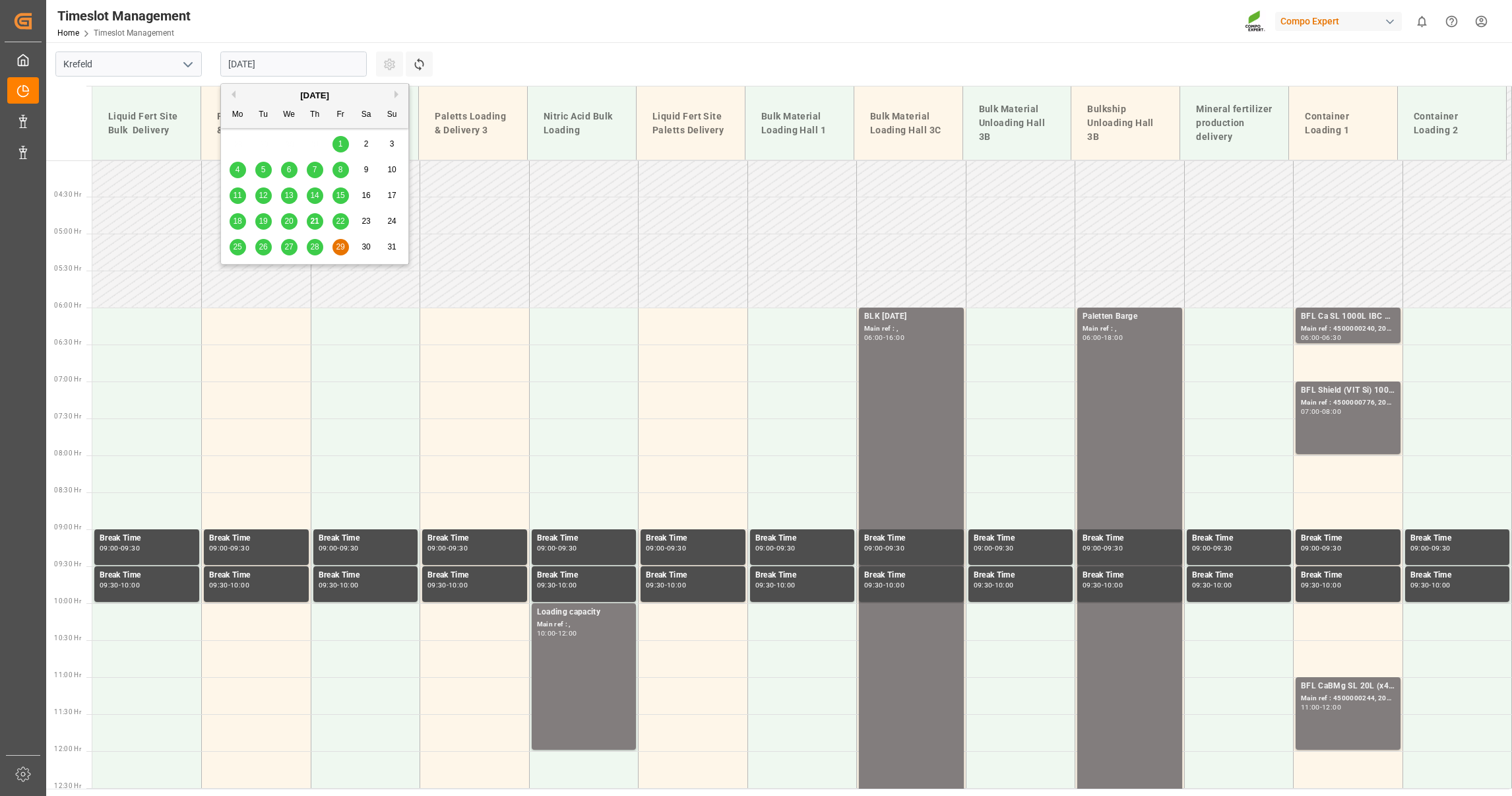
click at [237, 239] on div "25" at bounding box center [238, 247] width 16 height 16
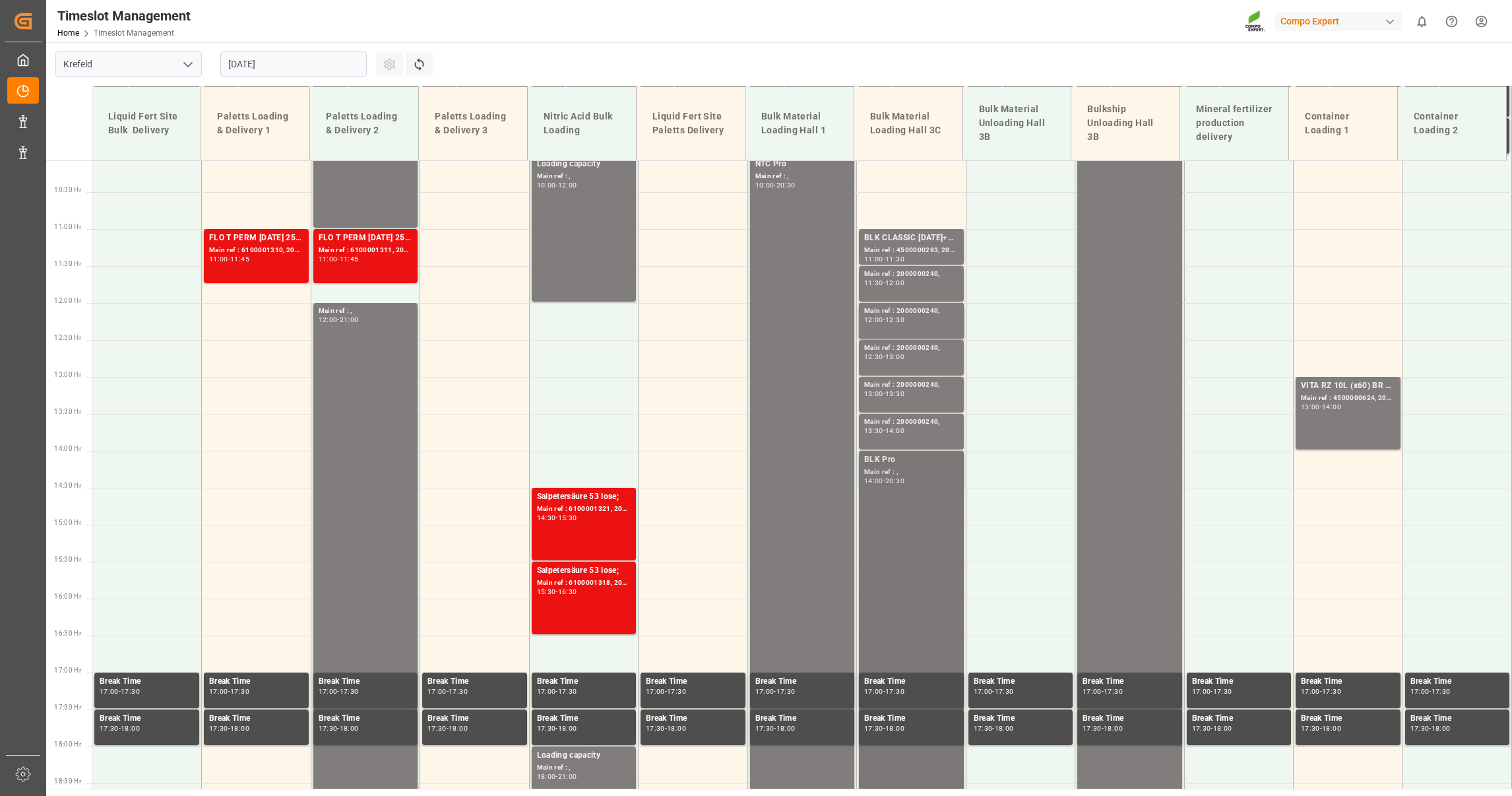
scroll to position [758, 0]
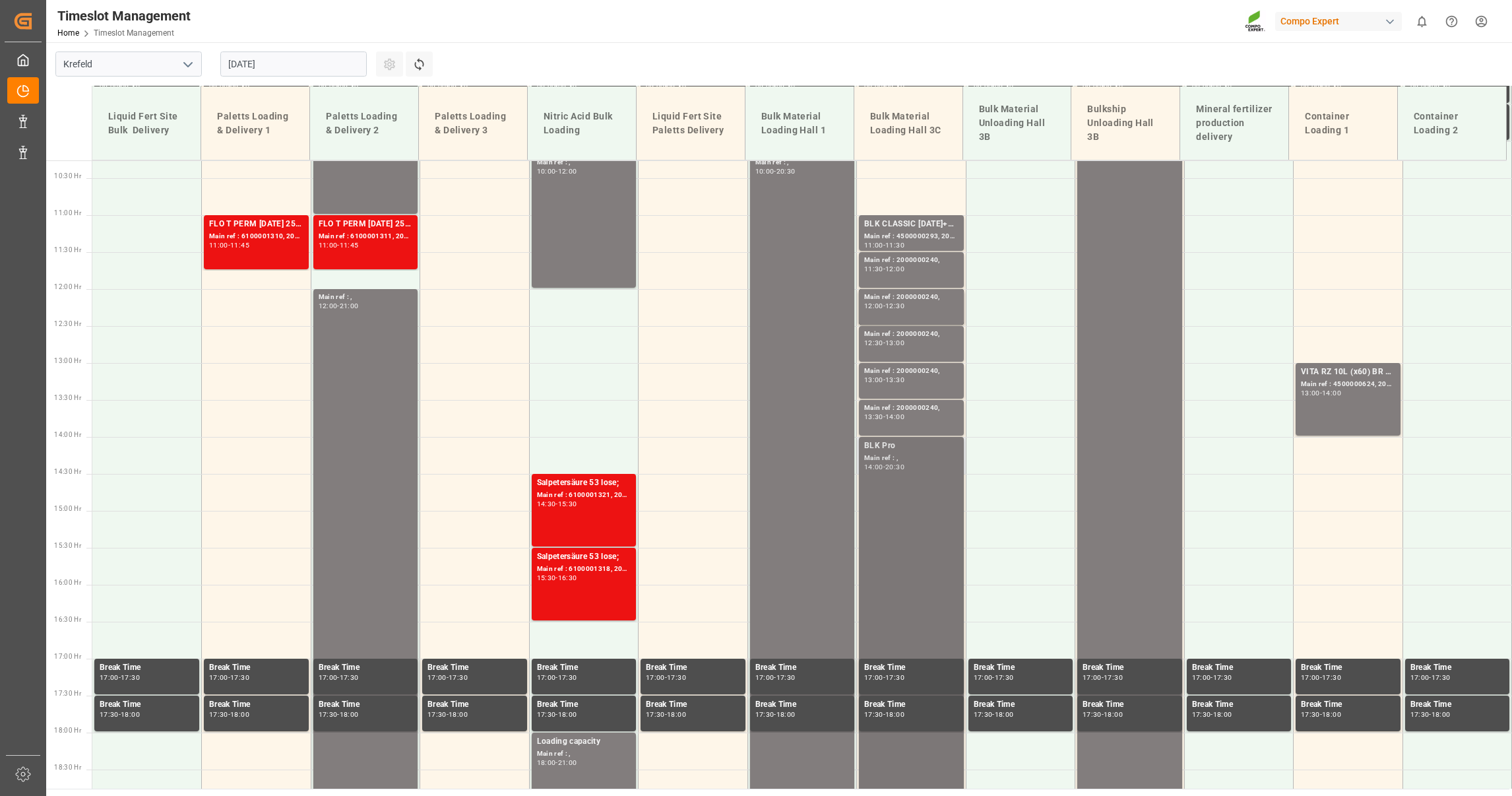
click at [917, 570] on div "BLK Pro Main ref : , 14:00 - 20:30" at bounding box center [911, 677] width 94 height 474
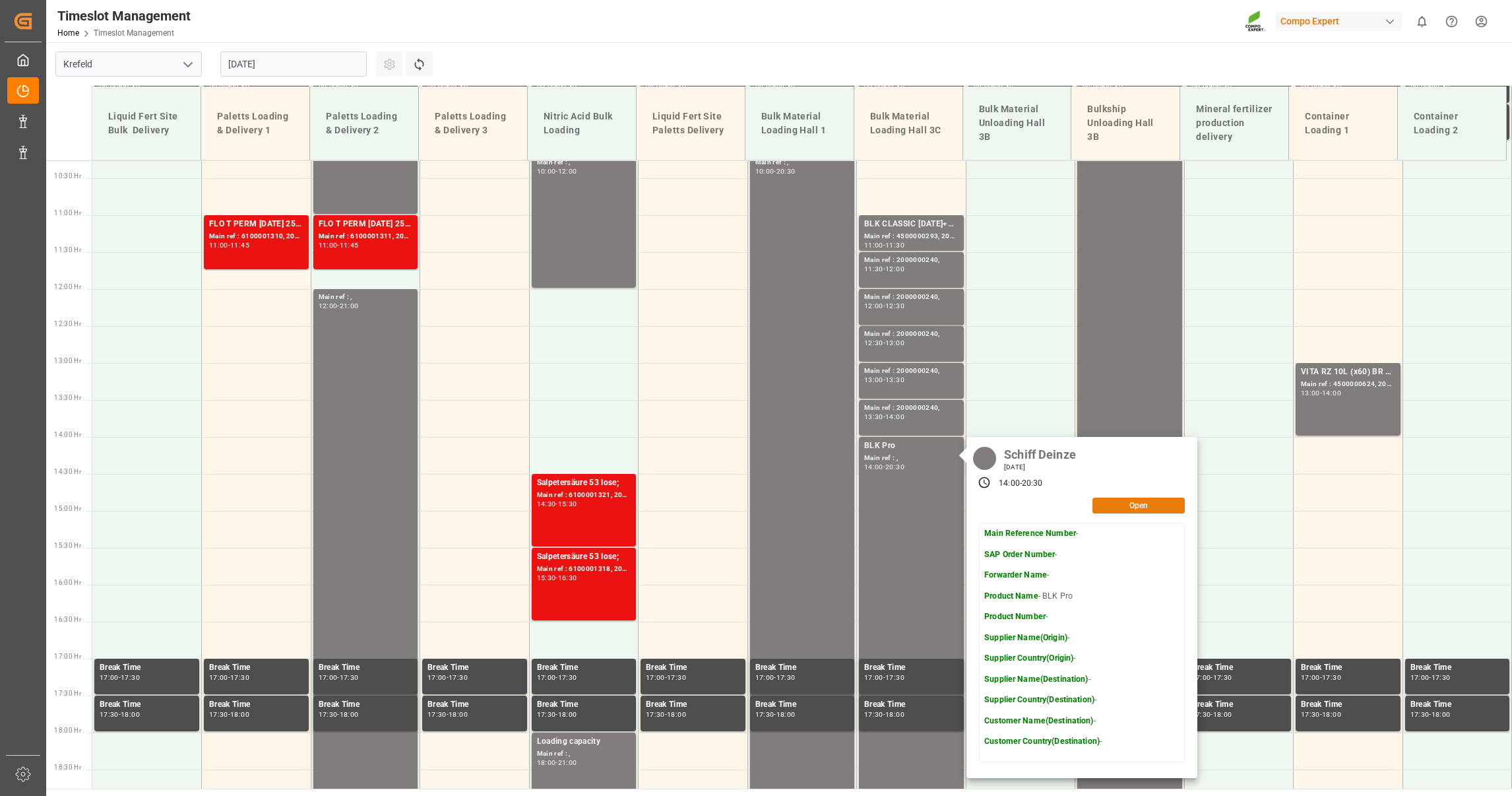
click at [1122, 508] on button "Open" at bounding box center [1138, 505] width 92 height 16
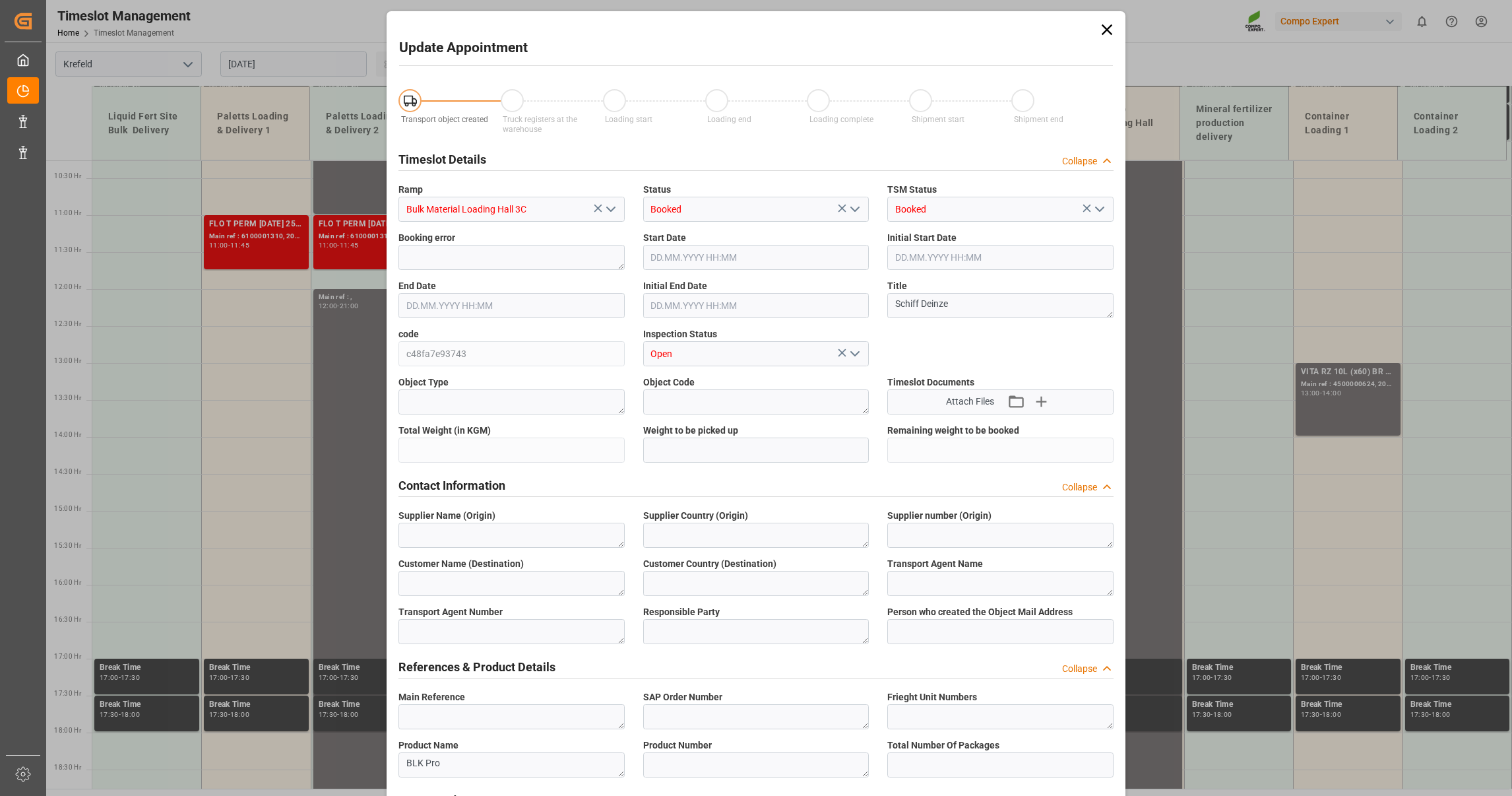
type input "400000"
type input "[DATE] 14:00"
type input "[DATE] 20:30"
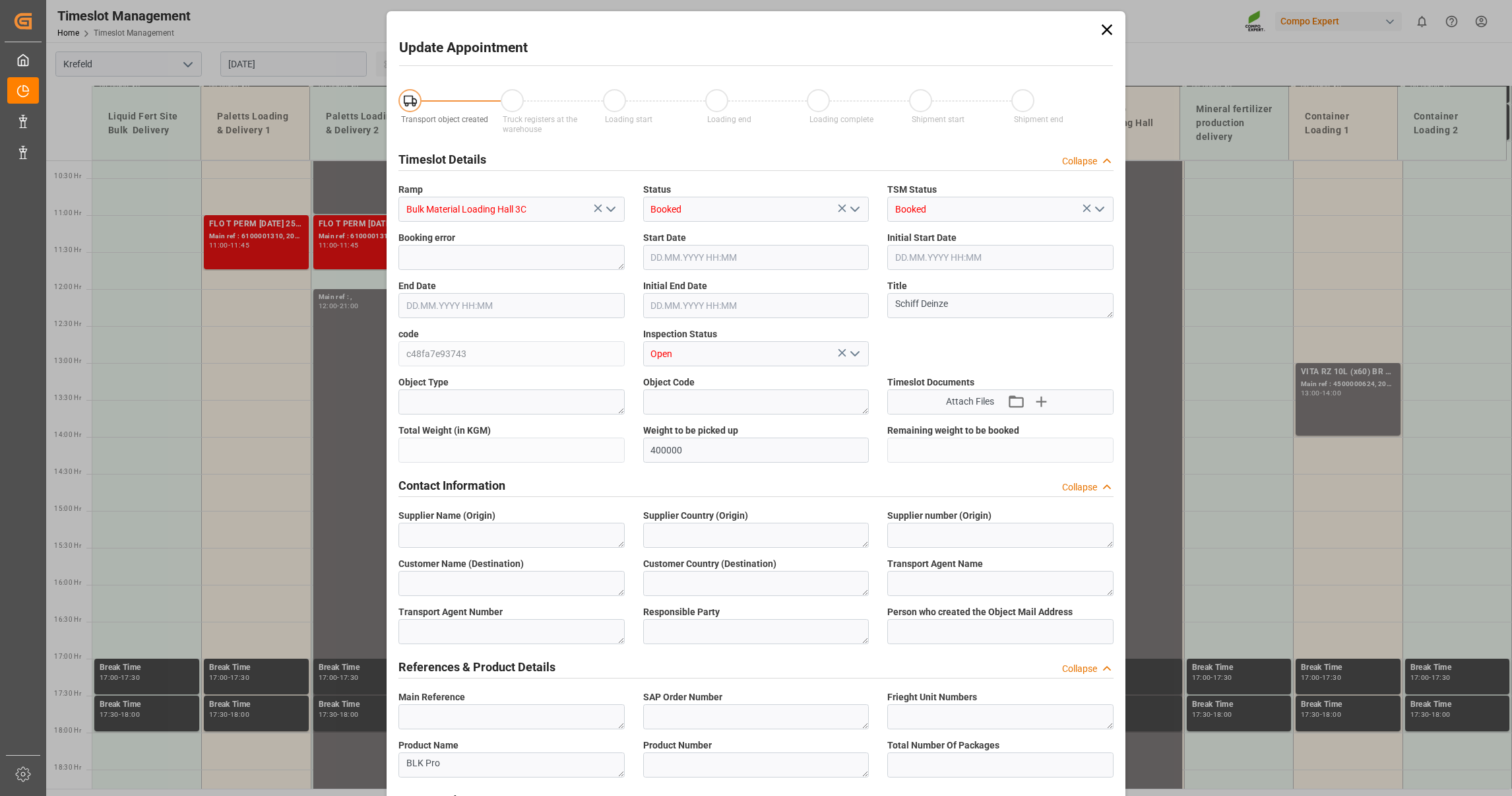
type input "[DATE] 12:43"
click at [1104, 29] on icon at bounding box center [1107, 29] width 11 height 11
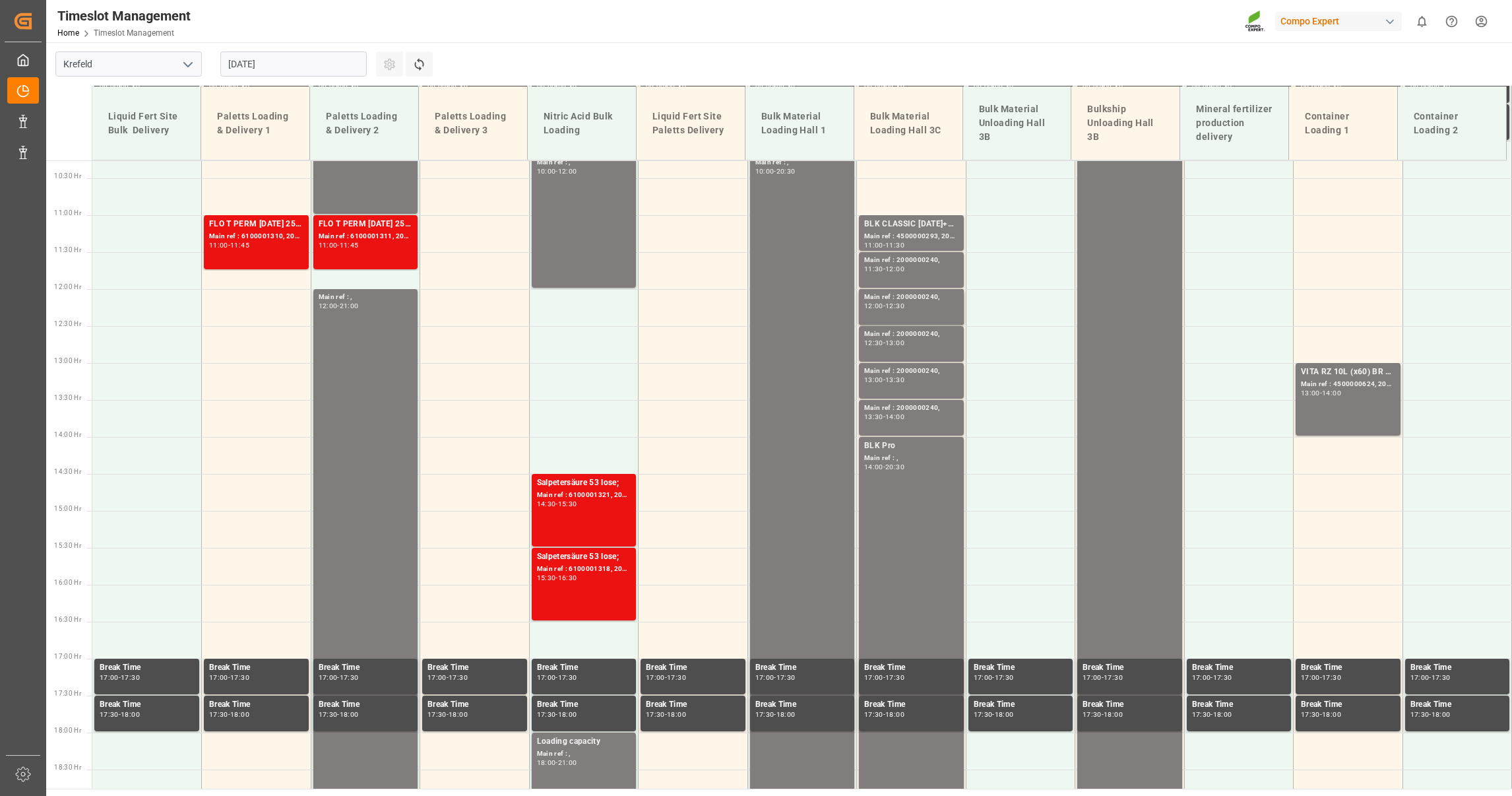
click at [274, 60] on input "[DATE]" at bounding box center [293, 64] width 146 height 25
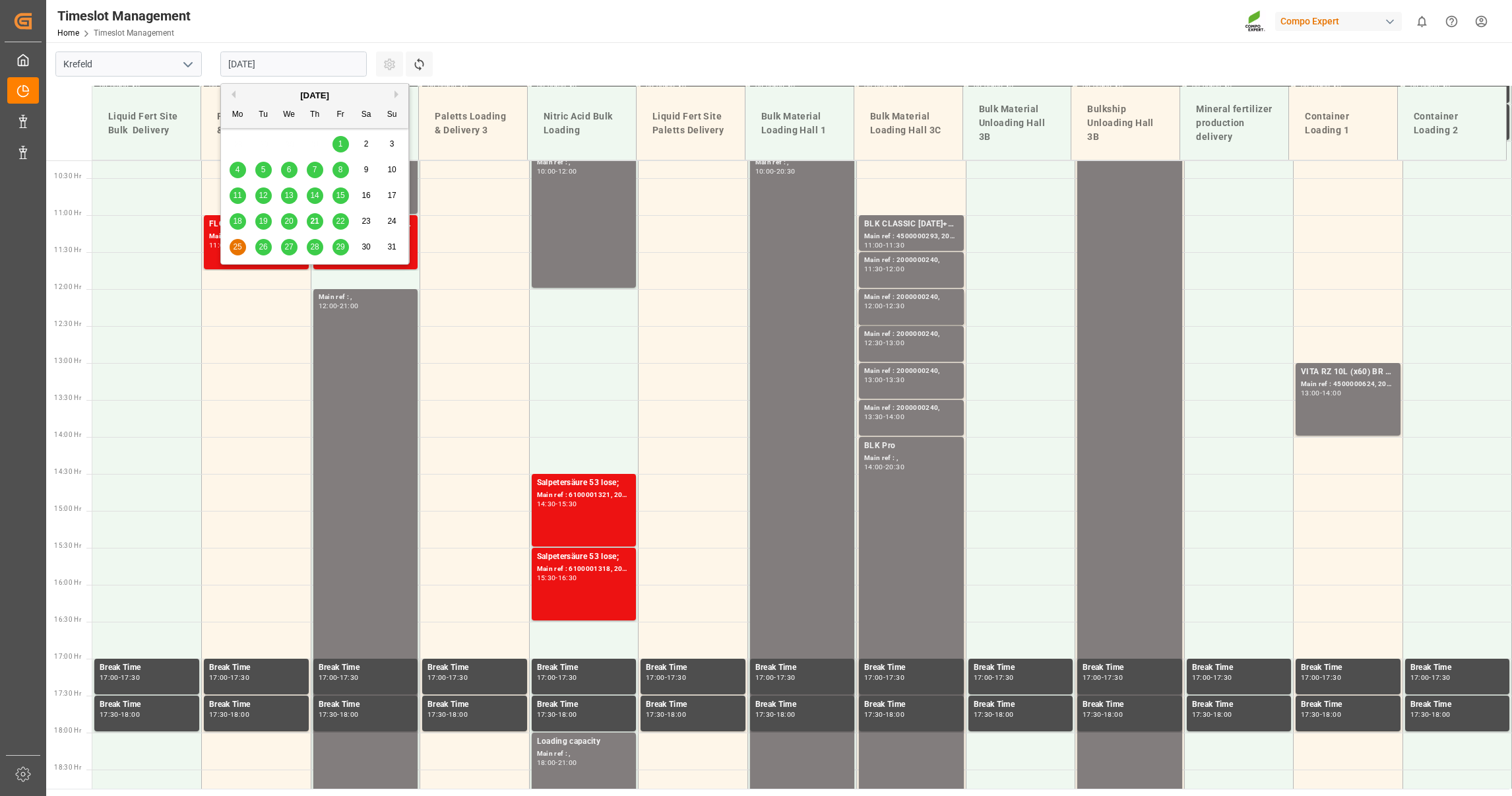
click at [233, 248] on span "25" at bounding box center [237, 246] width 8 height 9
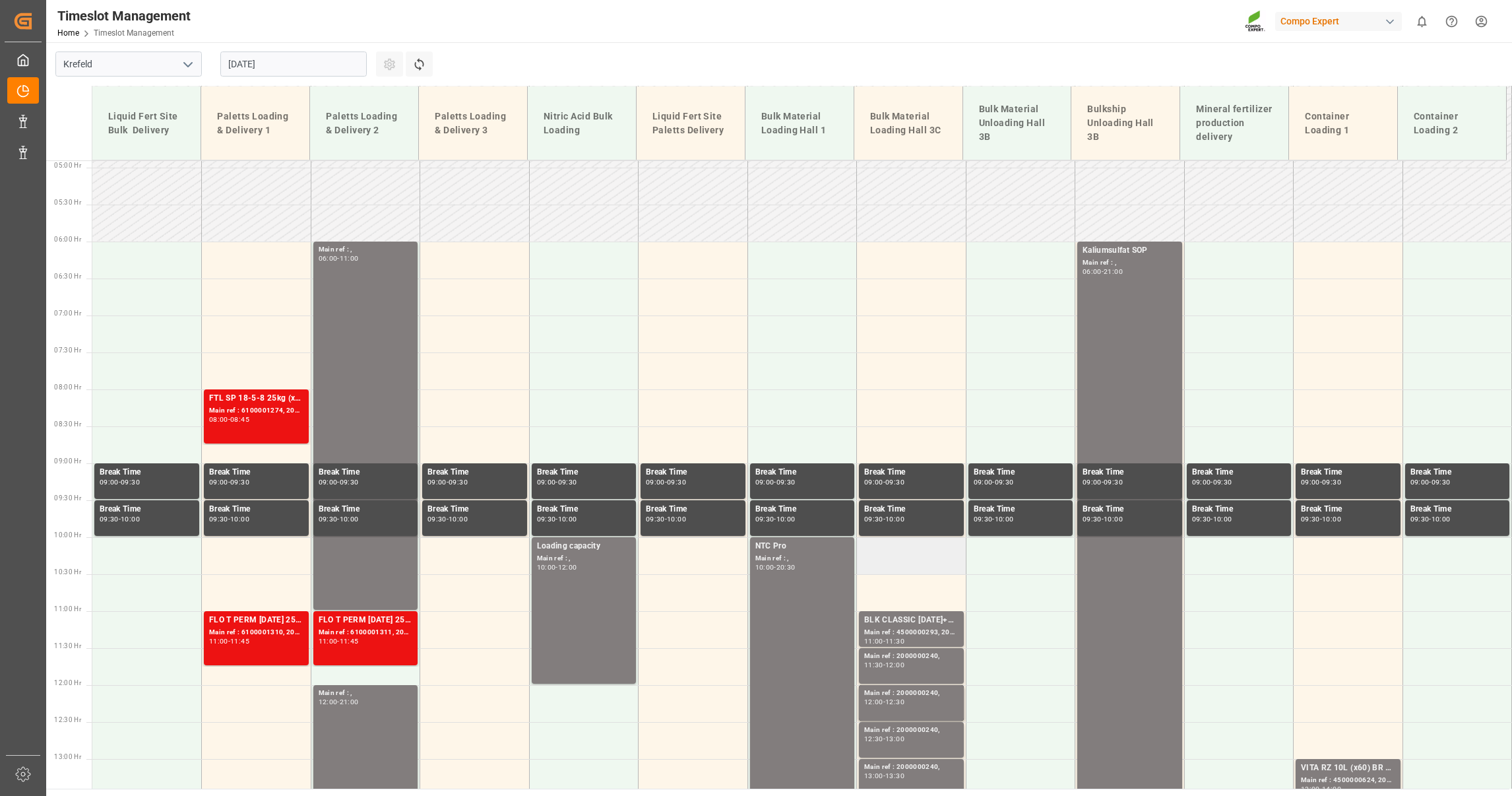
scroll to position [297, 0]
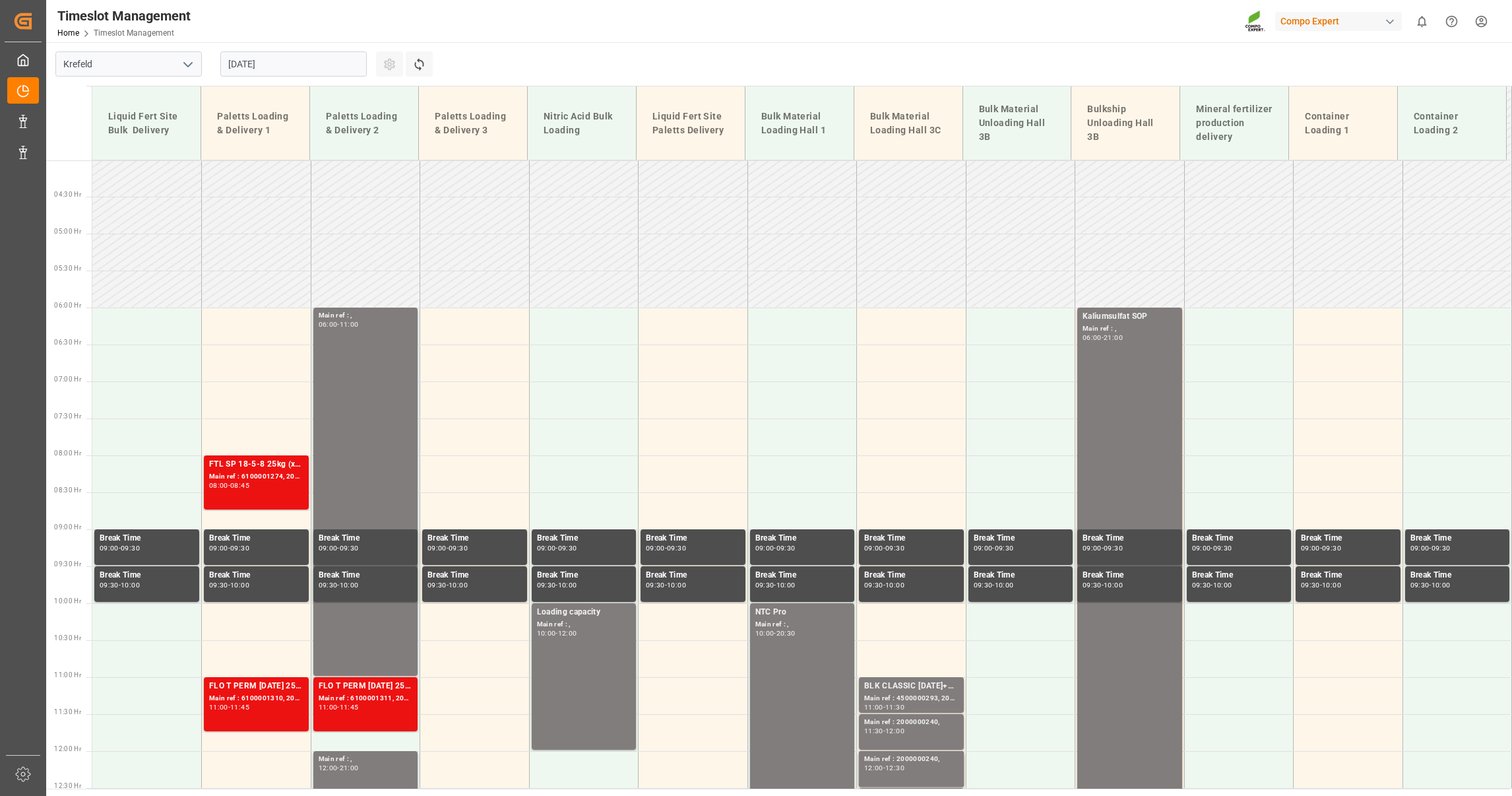
click at [287, 60] on input "[DATE]" at bounding box center [293, 64] width 146 height 25
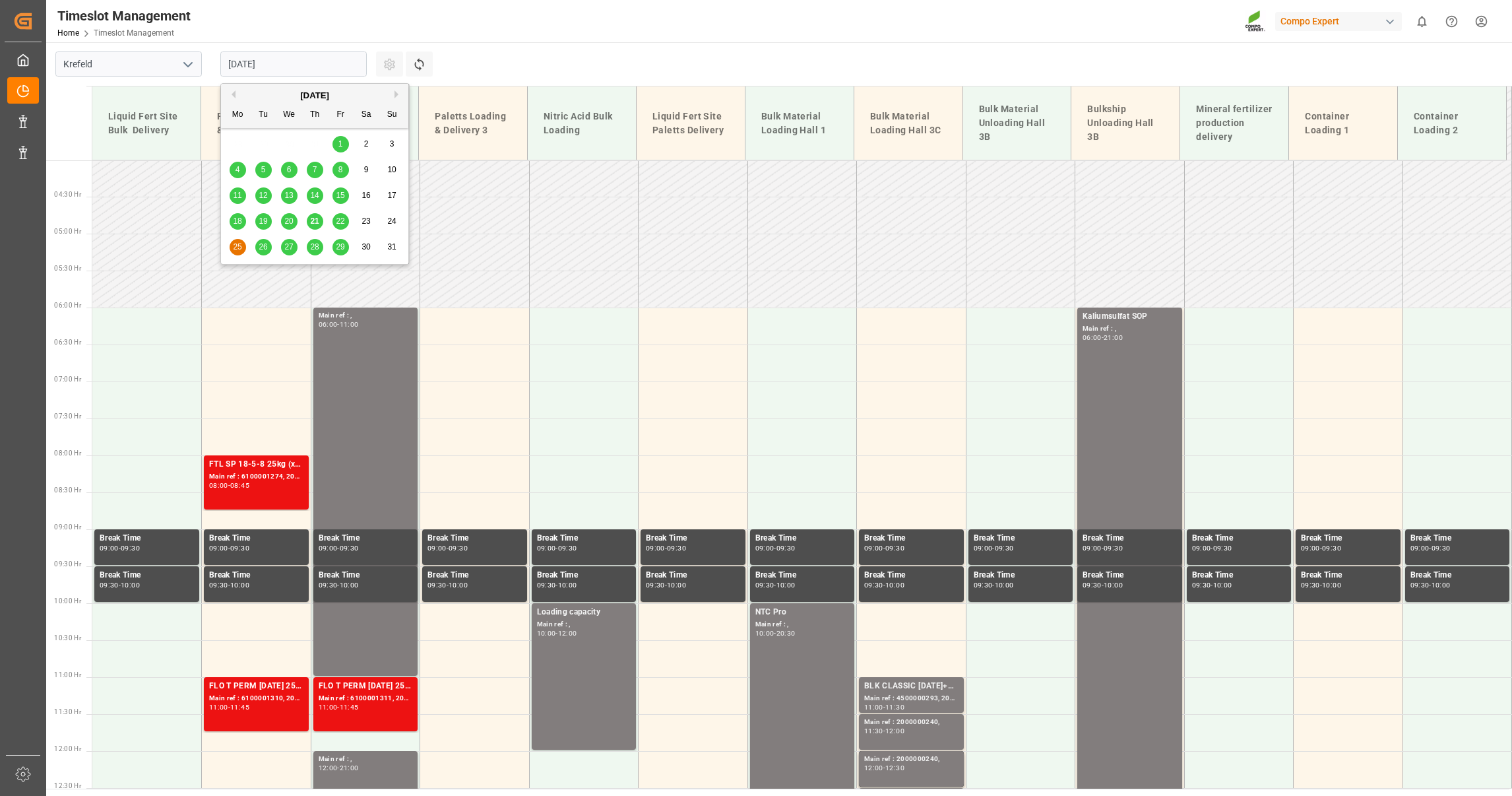
click at [259, 246] on span "26" at bounding box center [263, 246] width 8 height 9
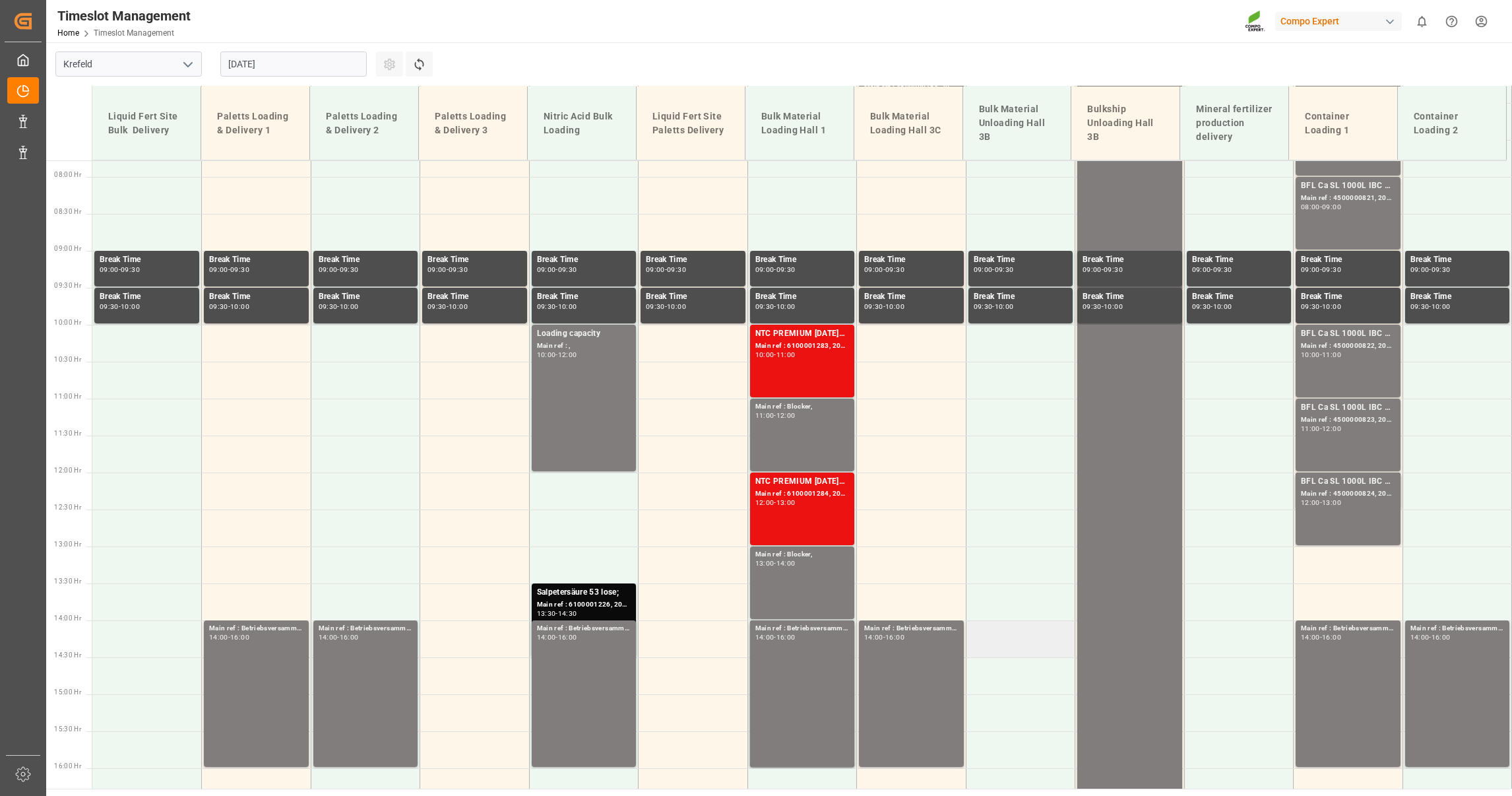
scroll to position [527, 0]
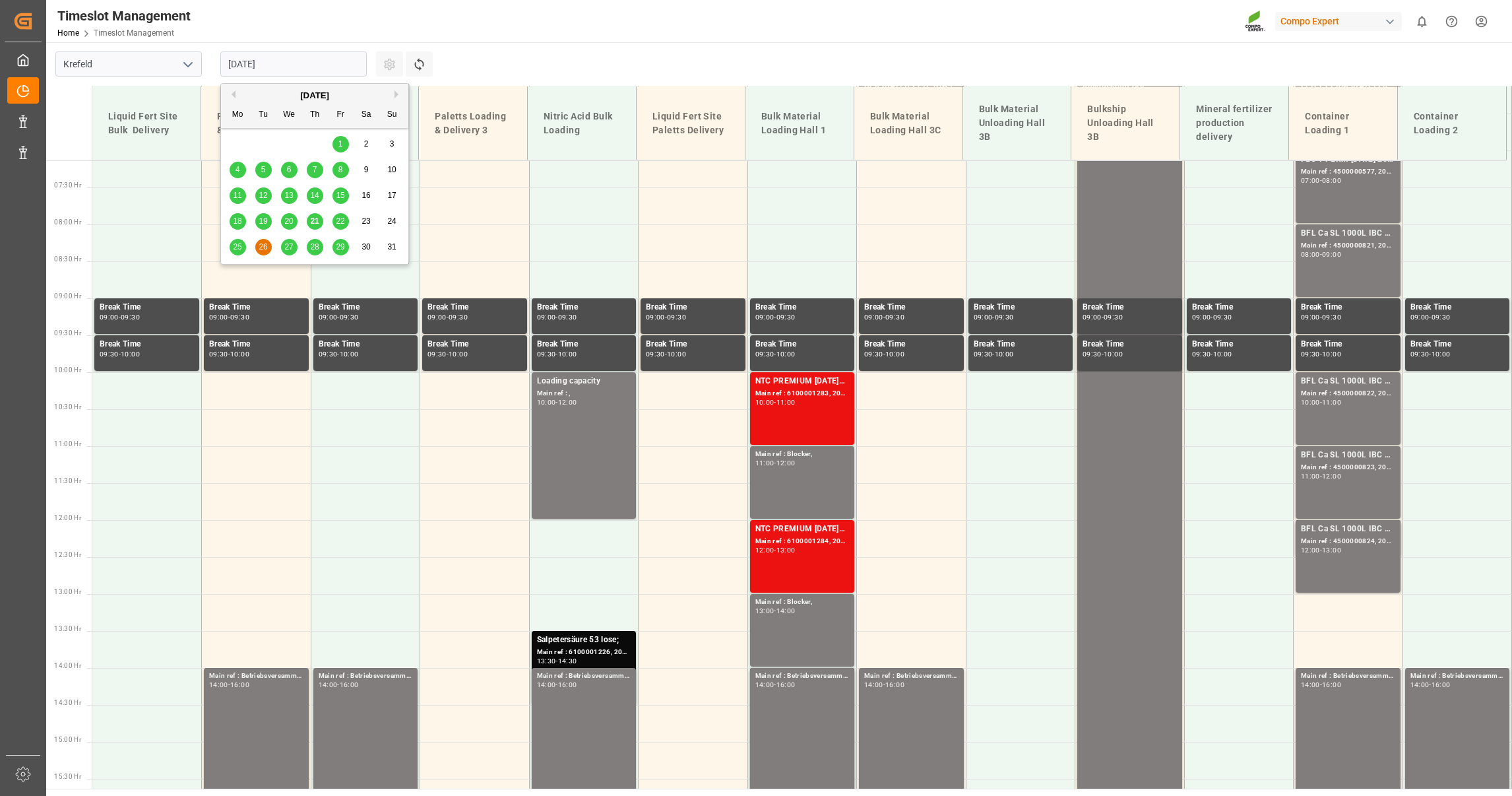
click at [248, 64] on input "[DATE]" at bounding box center [293, 64] width 146 height 25
click at [314, 217] on span "21" at bounding box center [314, 221] width 8 height 9
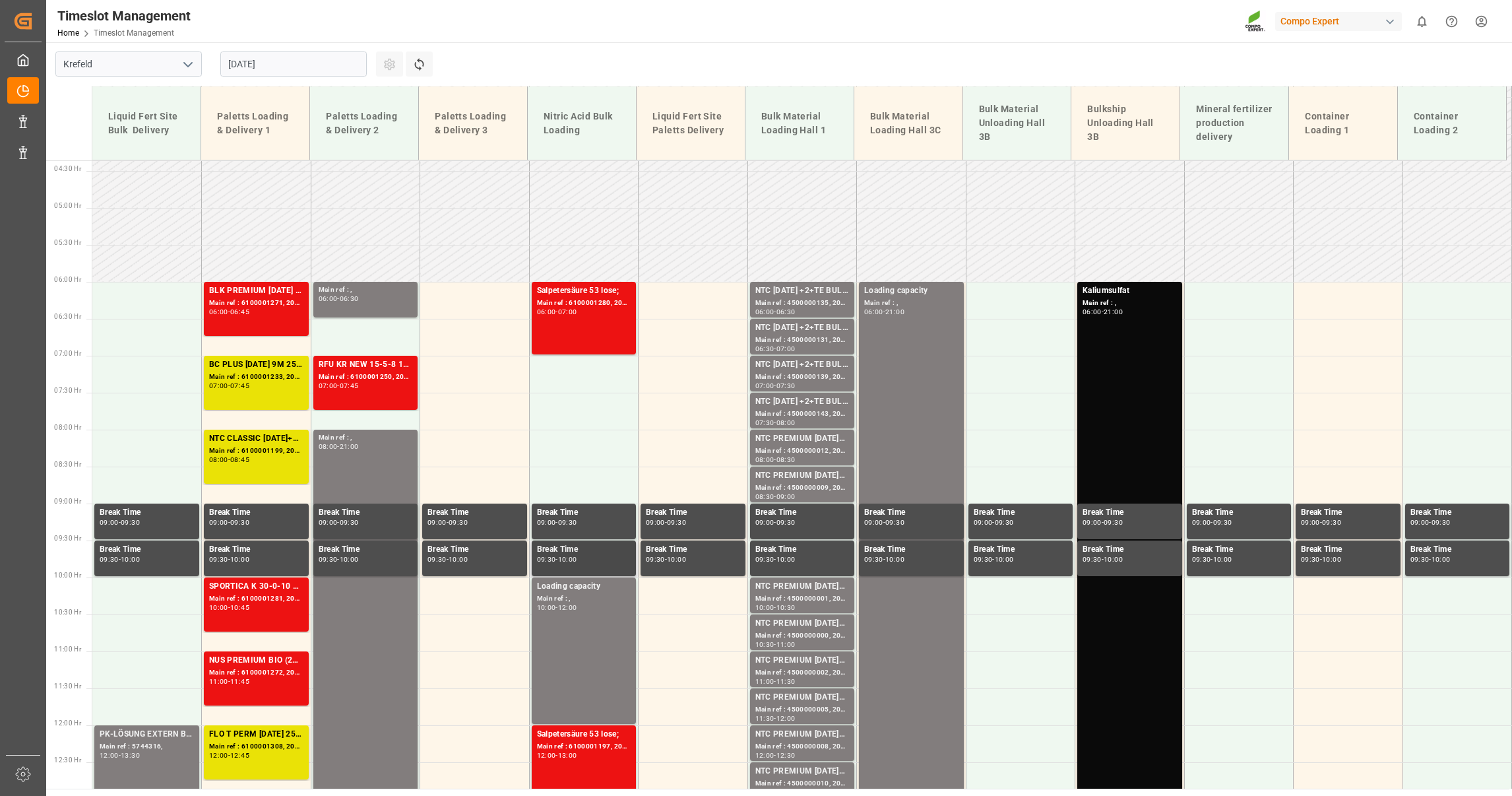
scroll to position [297, 0]
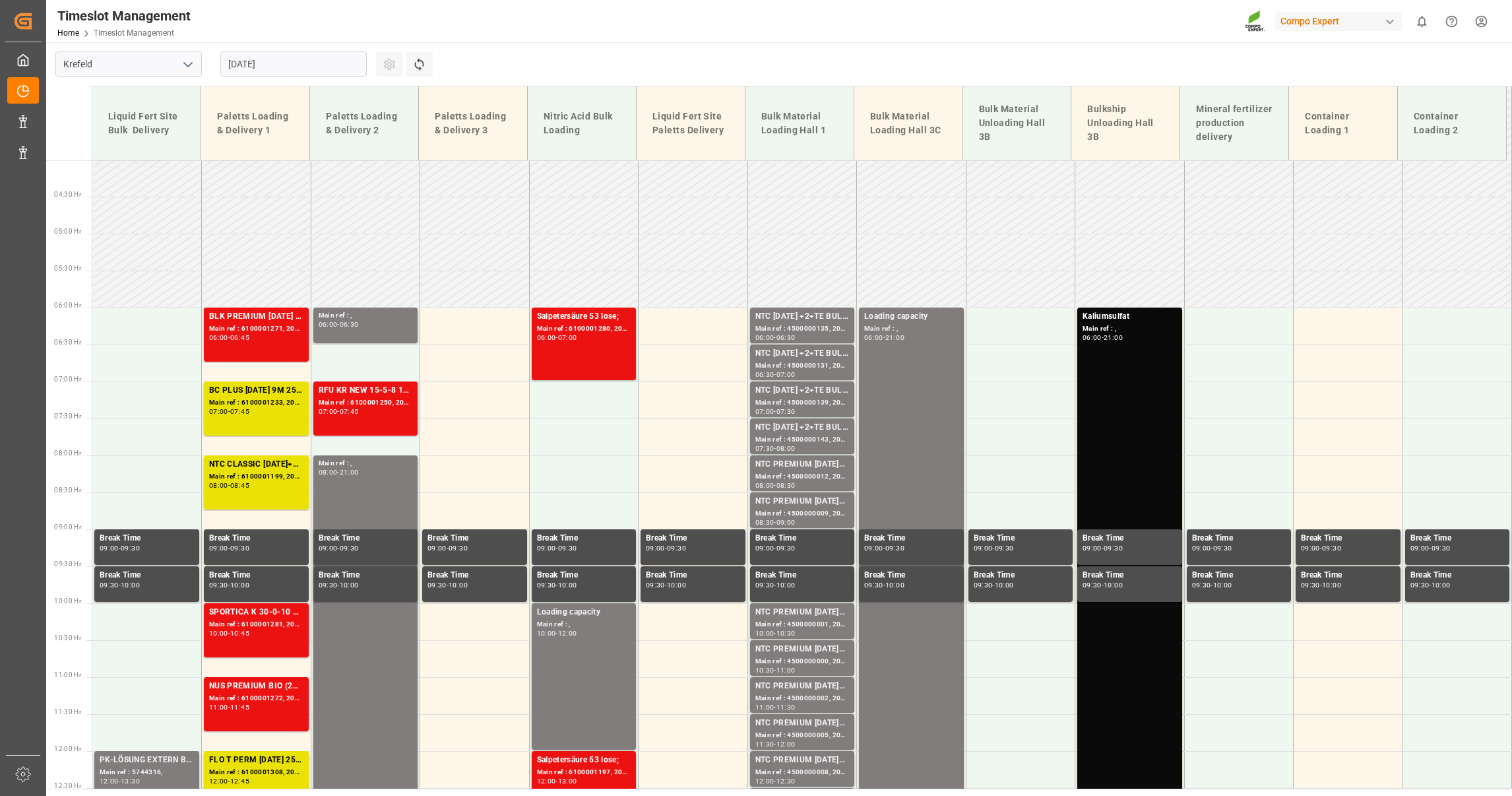
click at [258, 56] on input "[DATE]" at bounding box center [293, 64] width 146 height 25
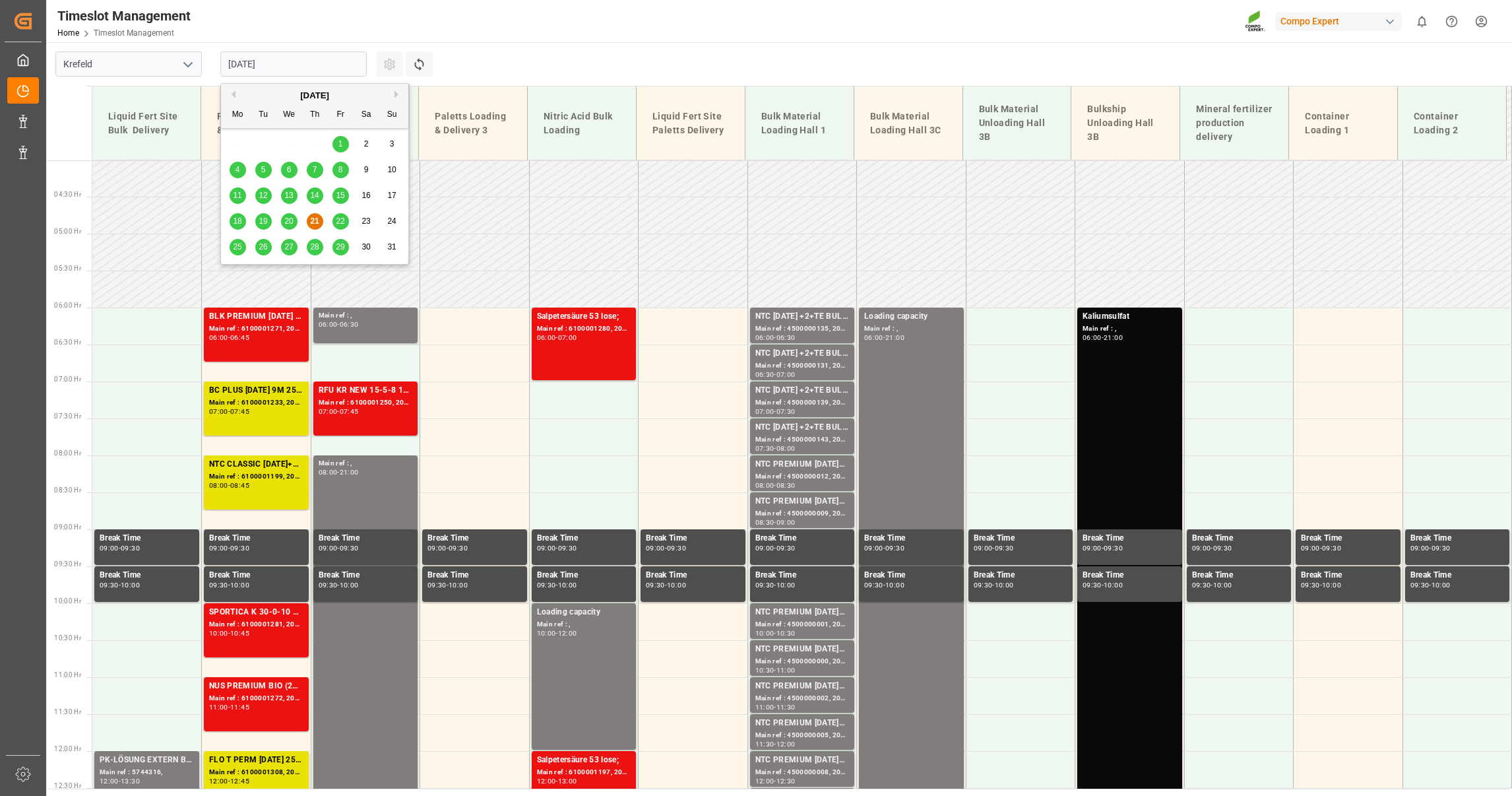
click at [336, 220] on span "22" at bounding box center [340, 221] width 8 height 9
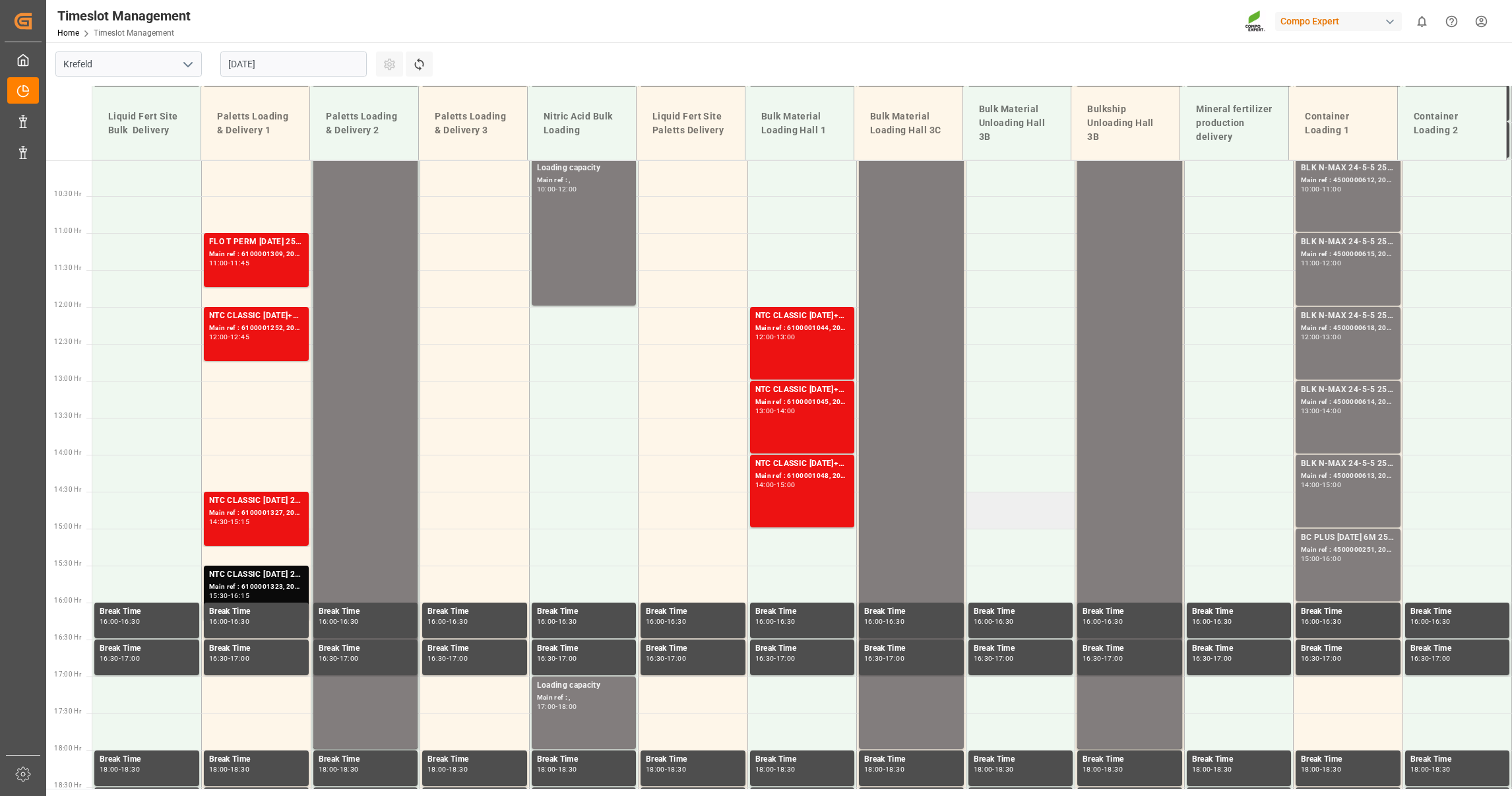
scroll to position [527, 0]
